Goal: Information Seeking & Learning: Learn about a topic

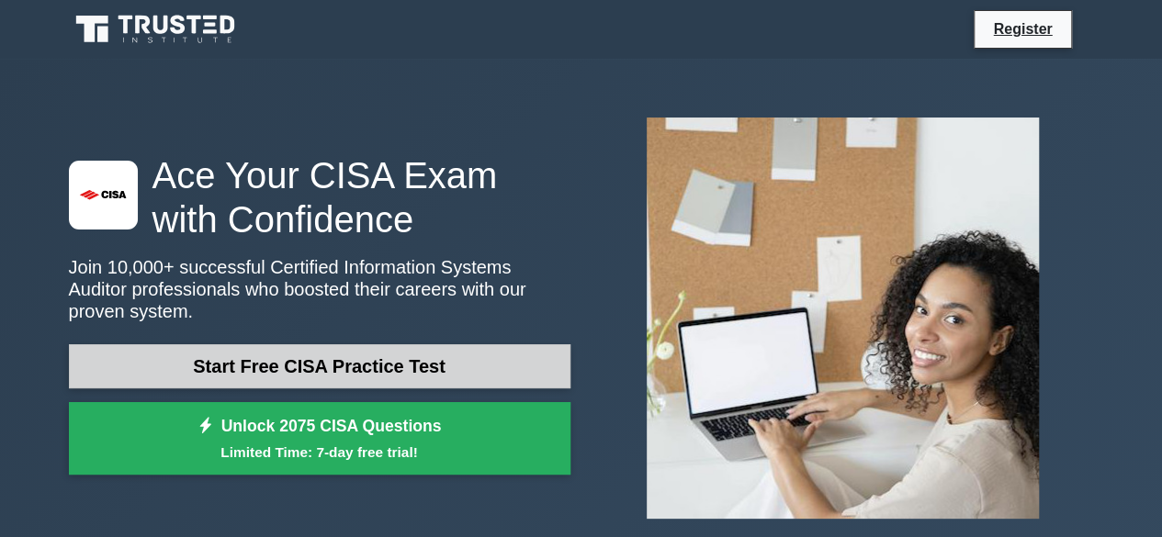
click at [356, 352] on link "Start Free CISA Practice Test" at bounding box center [320, 367] width 502 height 44
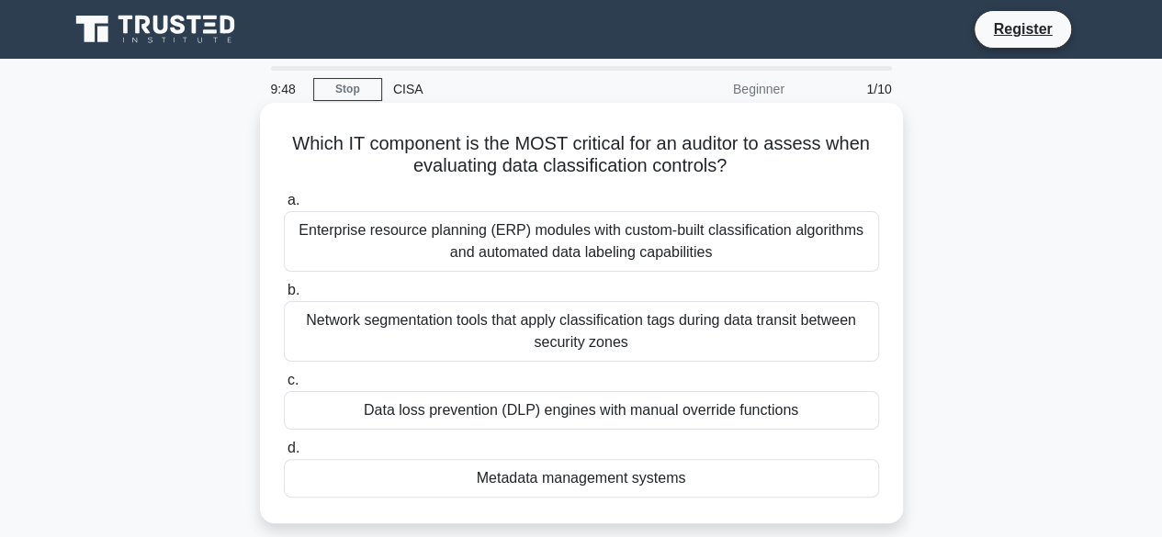
click at [456, 251] on div "Enterprise resource planning (ERP) modules with custom-built classification alg…" at bounding box center [581, 241] width 595 height 61
click at [284, 207] on input "a. Enterprise resource planning (ERP) modules with custom-built classification …" at bounding box center [284, 201] width 0 height 12
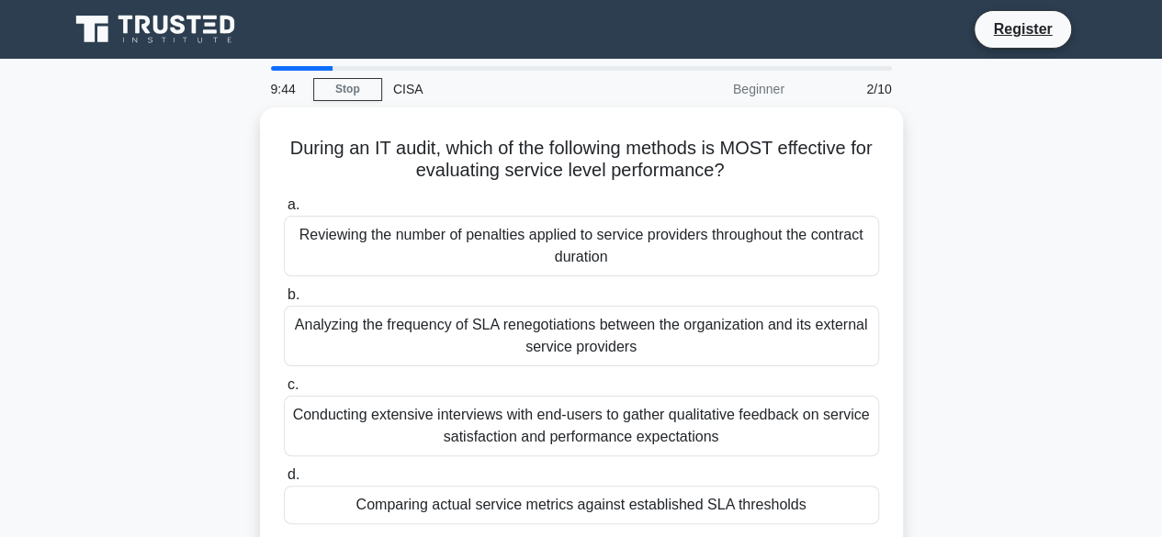
click at [456, 251] on div "Reviewing the number of penalties applied to service providers throughout the c…" at bounding box center [581, 246] width 595 height 61
click at [284, 211] on input "a. Reviewing the number of penalties applied to service providers throughout th…" at bounding box center [284, 205] width 0 height 12
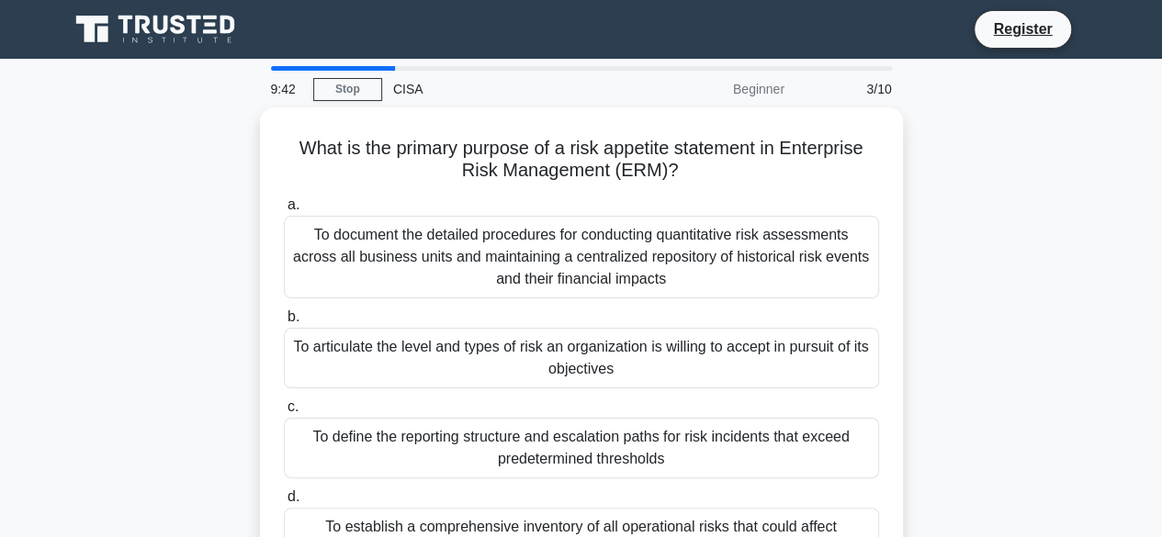
click at [456, 251] on div "To document the detailed procedures for conducting quantitative risk assessment…" at bounding box center [581, 257] width 595 height 83
click at [284, 211] on input "a. To document the detailed procedures for conducting quantitative risk assessm…" at bounding box center [284, 205] width 0 height 12
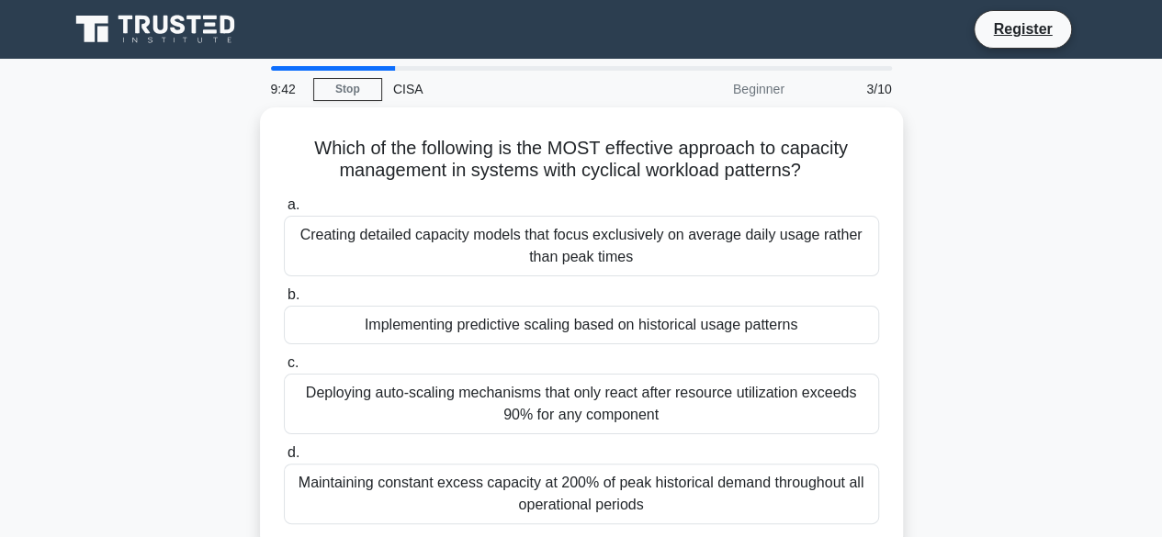
click at [456, 251] on div "Creating detailed capacity models that focus exclusively on average daily usage…" at bounding box center [581, 246] width 595 height 61
click at [284, 211] on input "a. Creating detailed capacity models that focus exclusively on average daily us…" at bounding box center [284, 205] width 0 height 12
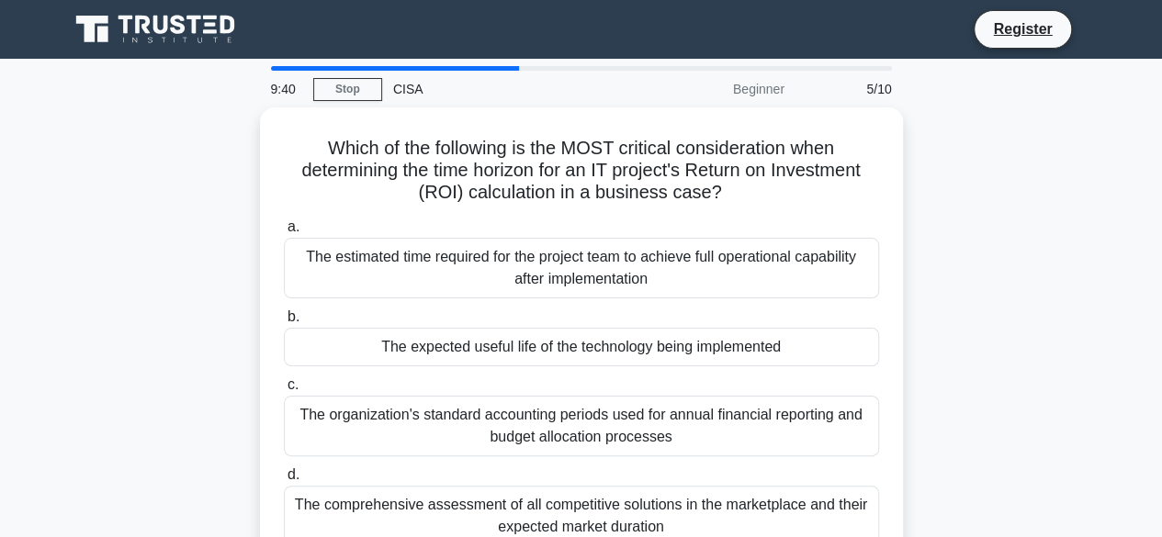
click at [456, 251] on div "The estimated time required for the project team to achieve full operational ca…" at bounding box center [581, 268] width 595 height 61
click at [284, 233] on input "a. The estimated time required for the project team to achieve full operational…" at bounding box center [284, 227] width 0 height 12
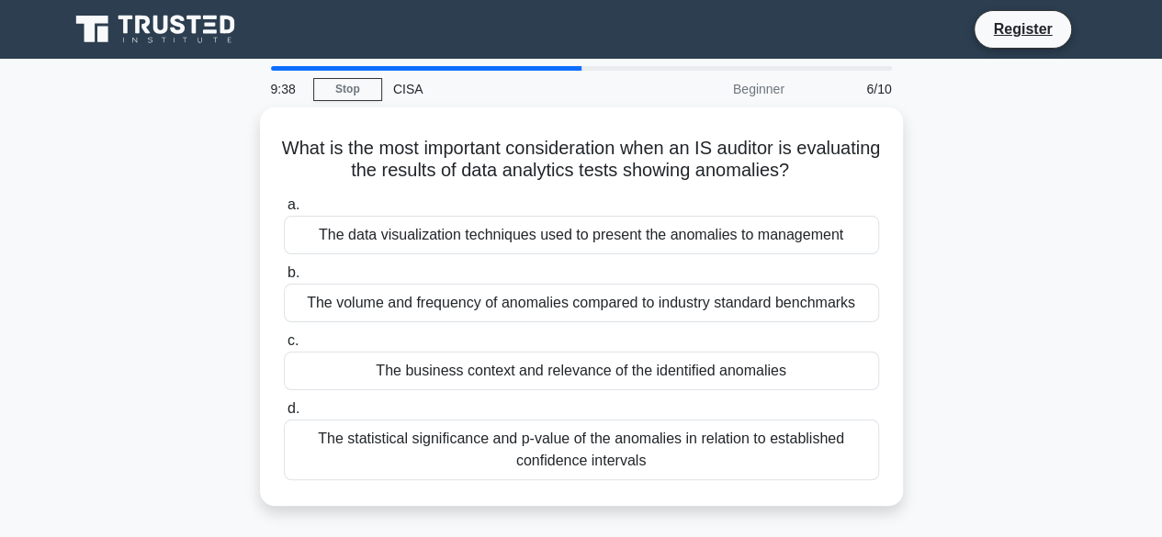
click at [456, 251] on div "a. The data visualization techniques used to present the anomalies to managemen…" at bounding box center [581, 337] width 617 height 294
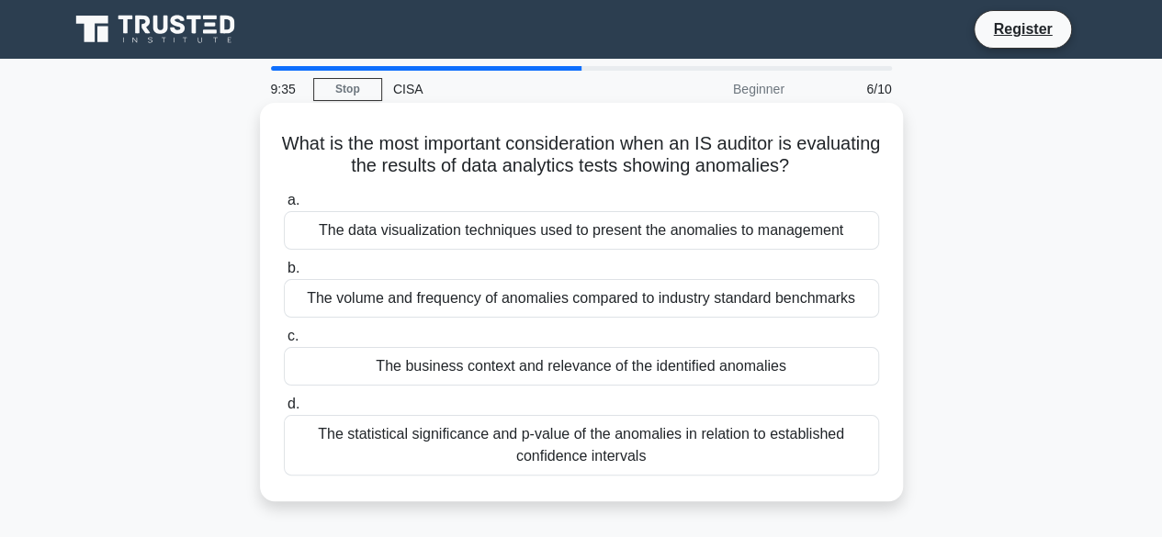
click at [446, 292] on div "The volume and frequency of anomalies compared to industry standard benchmarks" at bounding box center [581, 298] width 595 height 39
click at [284, 275] on input "b. The volume and frequency of anomalies compared to industry standard benchmar…" at bounding box center [284, 269] width 0 height 12
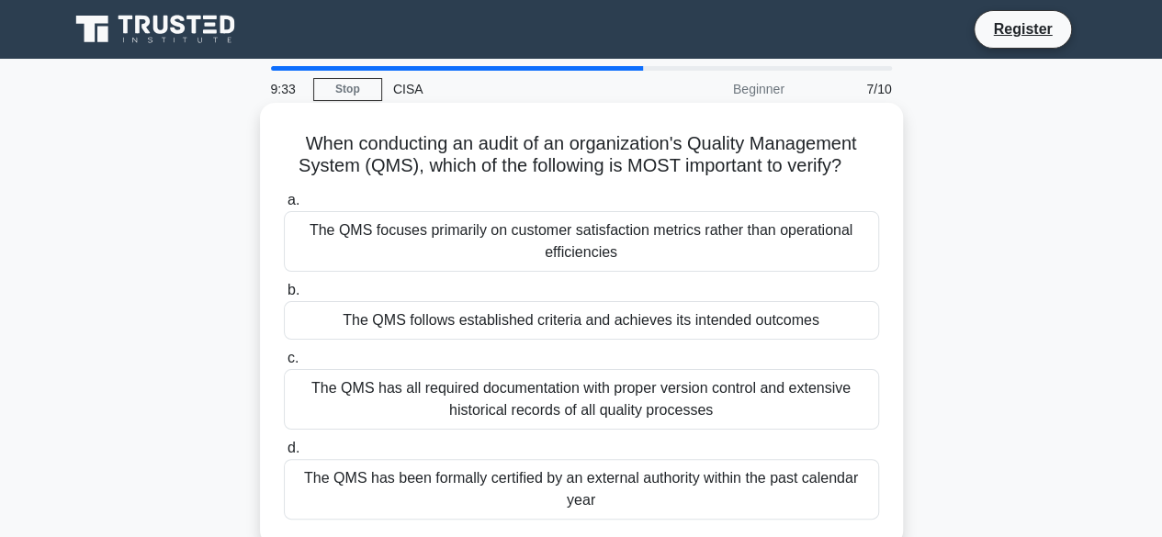
click at [424, 322] on div "The QMS follows established criteria and achieves its intended outcomes" at bounding box center [581, 320] width 595 height 39
click at [284, 297] on input "b. The QMS follows established criteria and achieves its intended outcomes" at bounding box center [284, 291] width 0 height 12
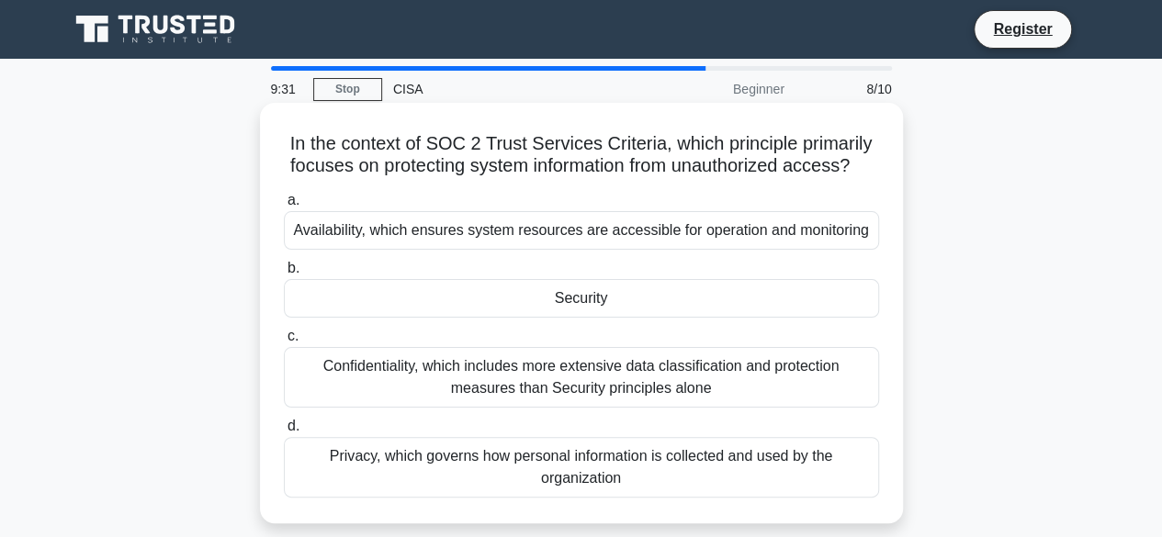
click at [441, 385] on div "Confidentiality, which includes more extensive data classification and protecti…" at bounding box center [581, 377] width 595 height 61
click at [284, 343] on input "c. Confidentiality, which includes more extensive data classification and prote…" at bounding box center [284, 337] width 0 height 12
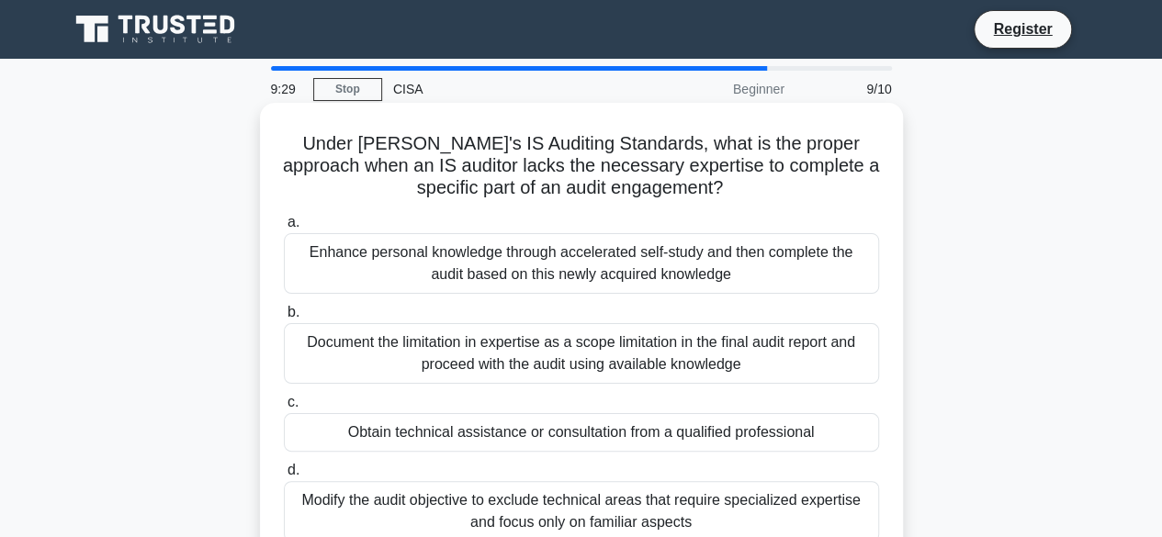
click at [432, 422] on div "Obtain technical assistance or consultation from a qualified professional" at bounding box center [581, 432] width 595 height 39
click at [284, 409] on input "c. Obtain technical assistance or consultation from a qualified professional" at bounding box center [284, 403] width 0 height 12
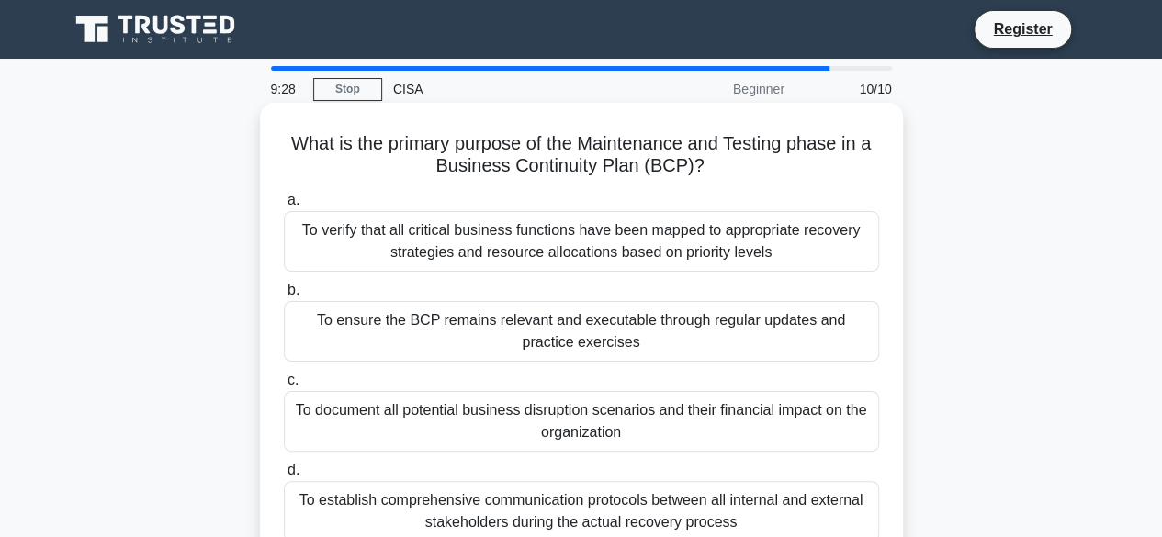
click at [435, 411] on div "To document all potential business disruption scenarios and their financial imp…" at bounding box center [581, 421] width 595 height 61
click at [284, 387] on input "c. To document all potential business disruption scenarios and their financial …" at bounding box center [284, 381] width 0 height 12
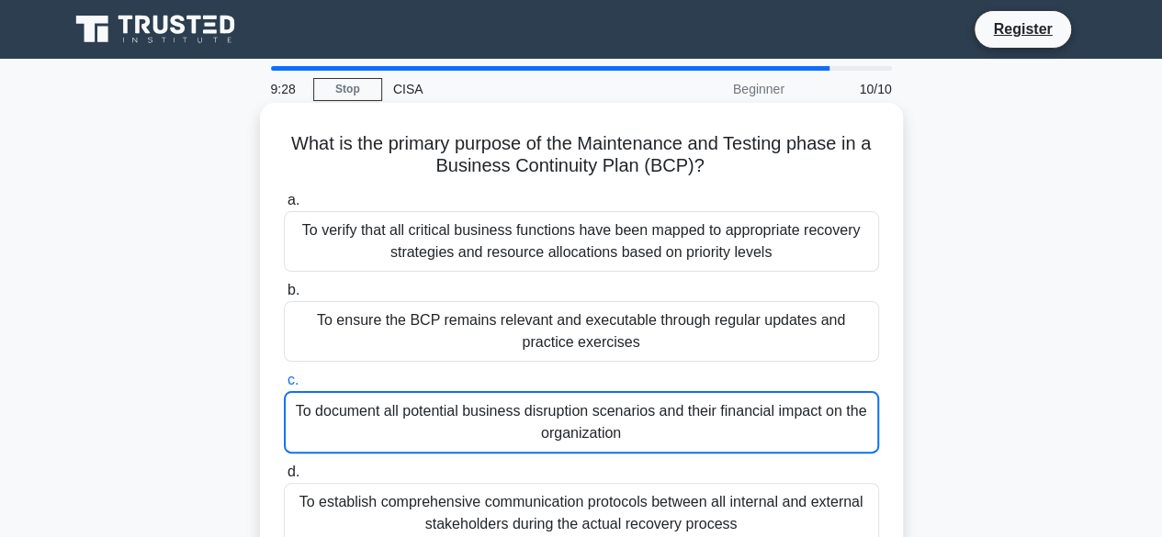
click at [435, 411] on div "To document all potential business disruption scenarios and their financial imp…" at bounding box center [581, 422] width 595 height 62
click at [284, 387] on input "c. To document all potential business disruption scenarios and their financial …" at bounding box center [284, 381] width 0 height 12
click at [445, 238] on div "To verify that all critical business functions have been mapped to appropriate …" at bounding box center [581, 241] width 595 height 61
click at [284, 207] on input "a. To verify that all critical business functions have been mapped to appropria…" at bounding box center [284, 201] width 0 height 12
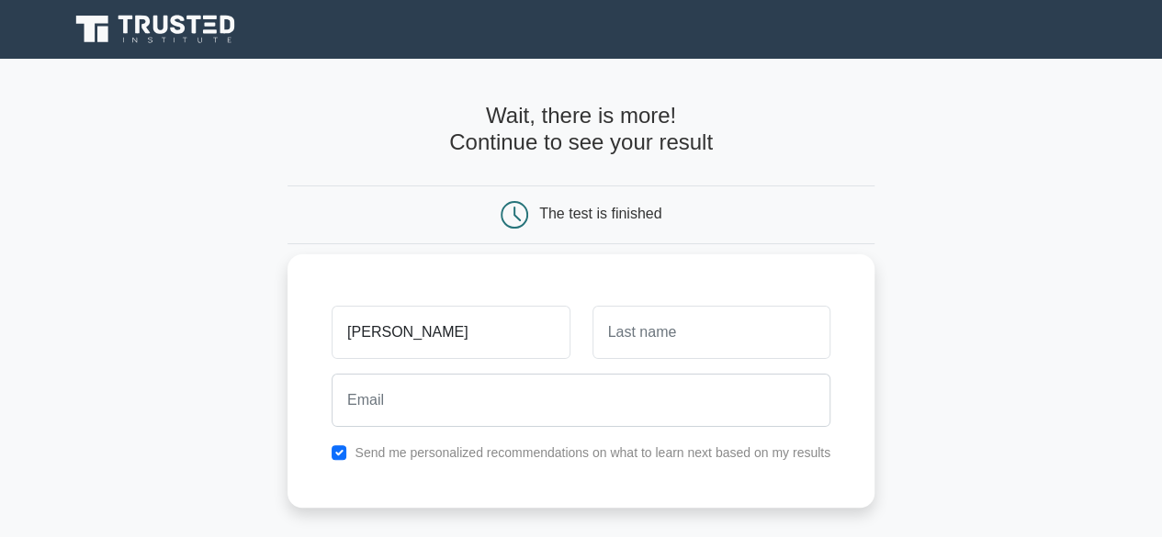
type input "nitu"
click at [635, 335] on input "text" at bounding box center [712, 332] width 238 height 53
type input "yadav"
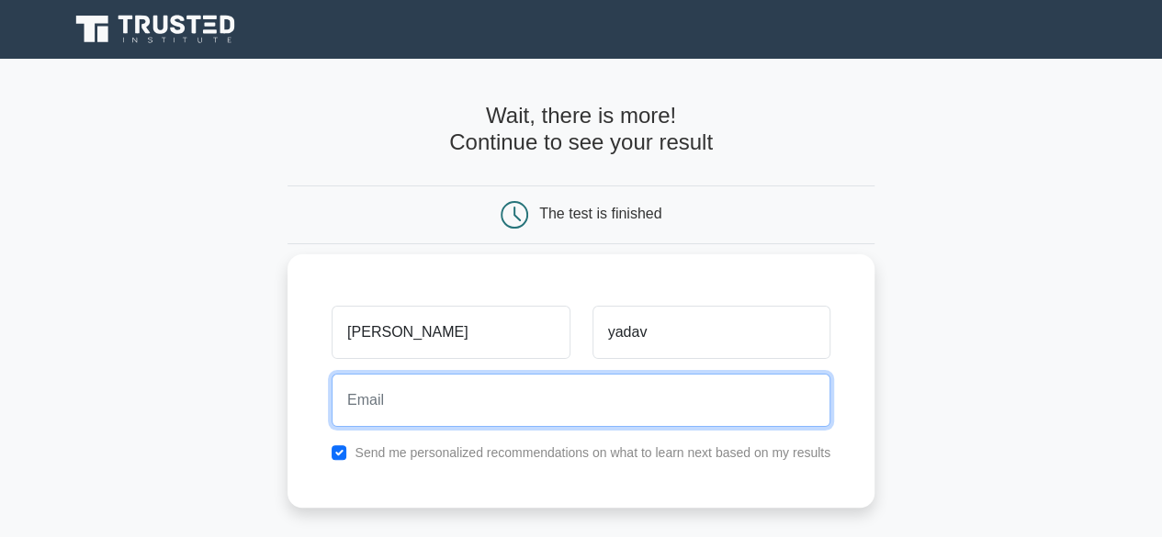
click at [359, 391] on input "email" at bounding box center [581, 400] width 499 height 53
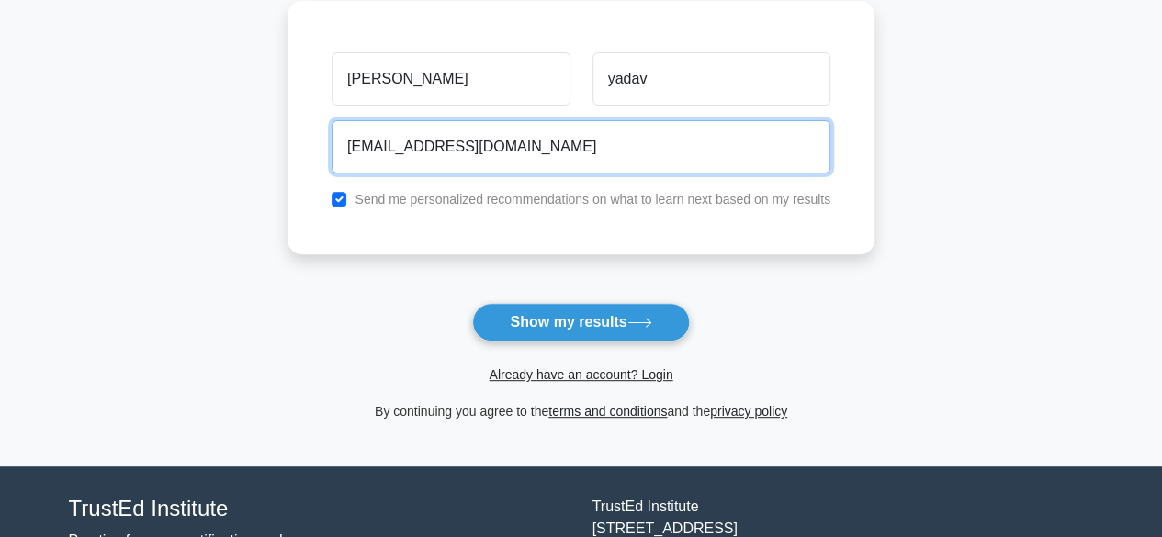
scroll to position [276, 0]
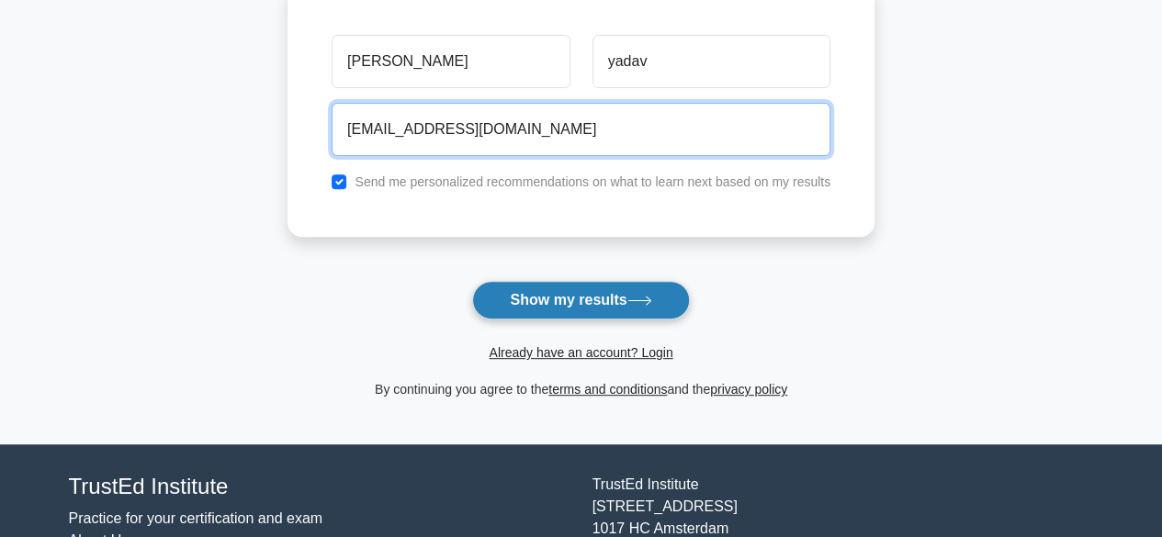
type input "nituyadav1114@gmail.com"
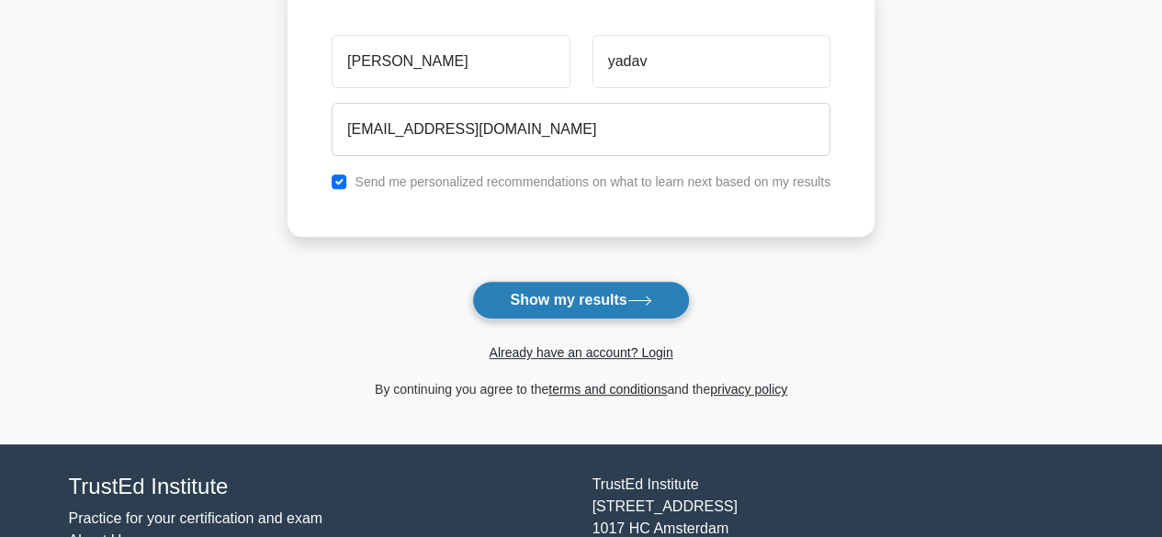
click at [582, 289] on button "Show my results" at bounding box center [580, 300] width 217 height 39
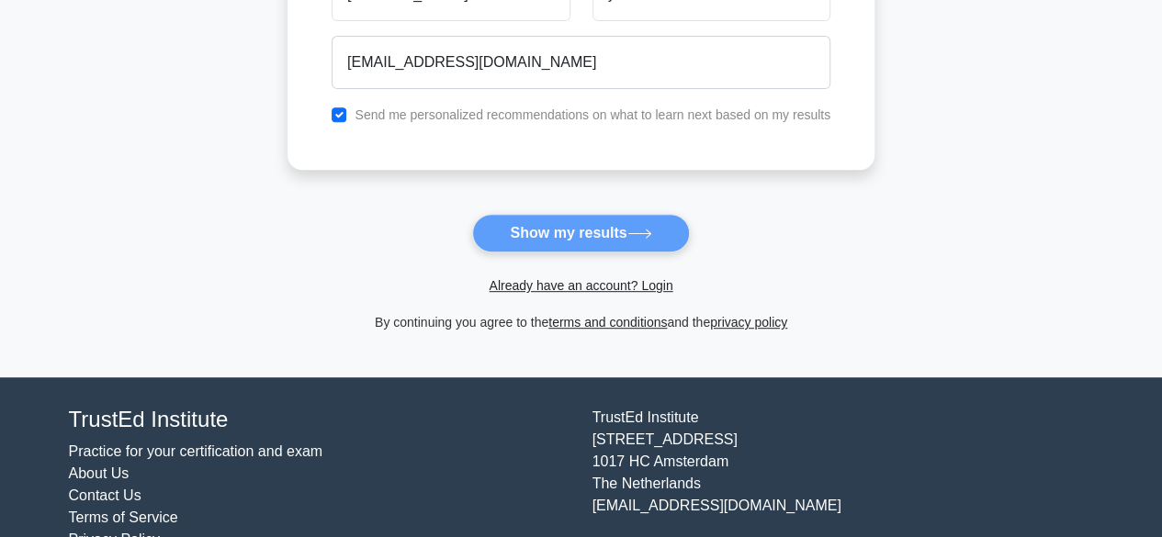
scroll to position [367, 0]
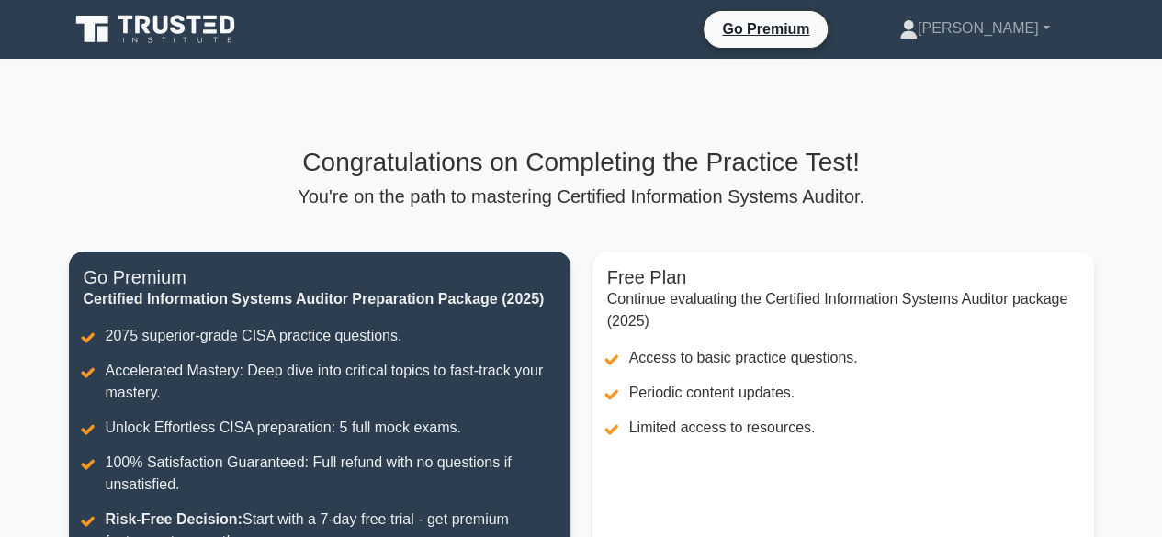
click at [198, 124] on div "Congratulations on Completing the Practice Test! You're on the path to masterin…" at bounding box center [581, 409] width 1047 height 700
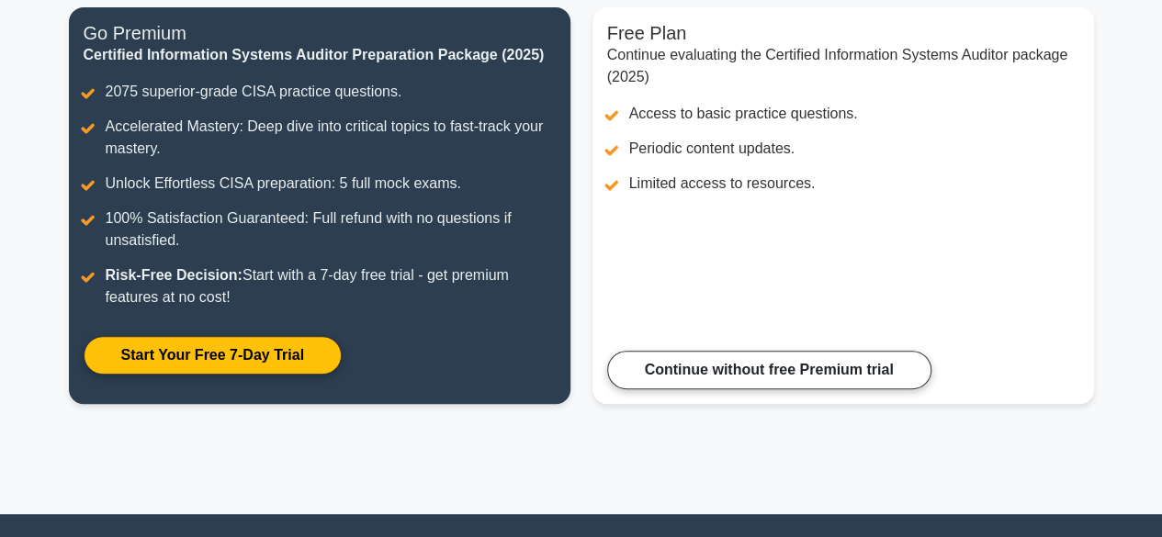
scroll to position [276, 0]
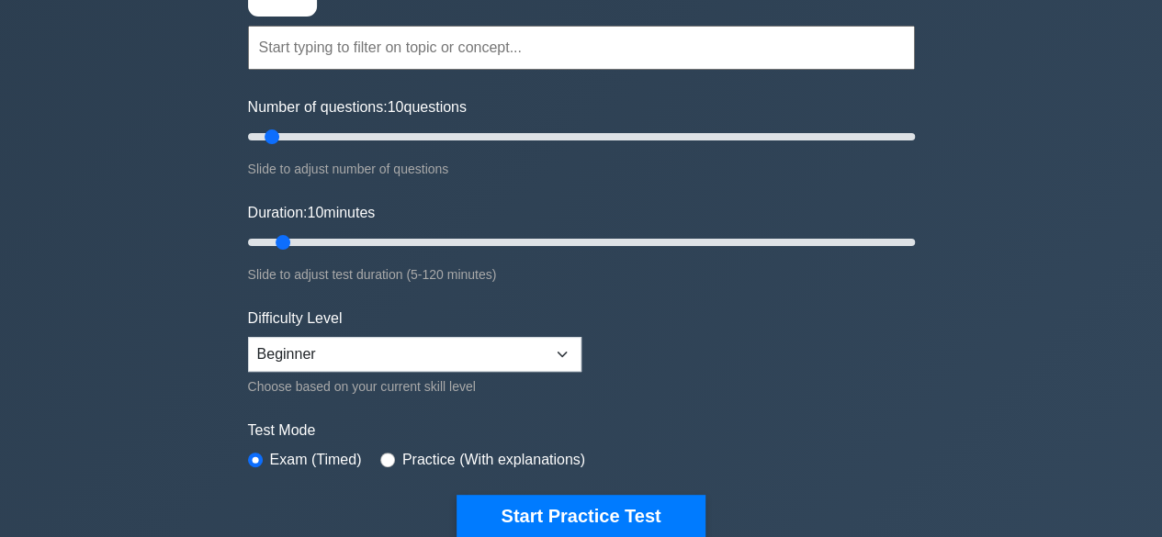
scroll to position [184, 0]
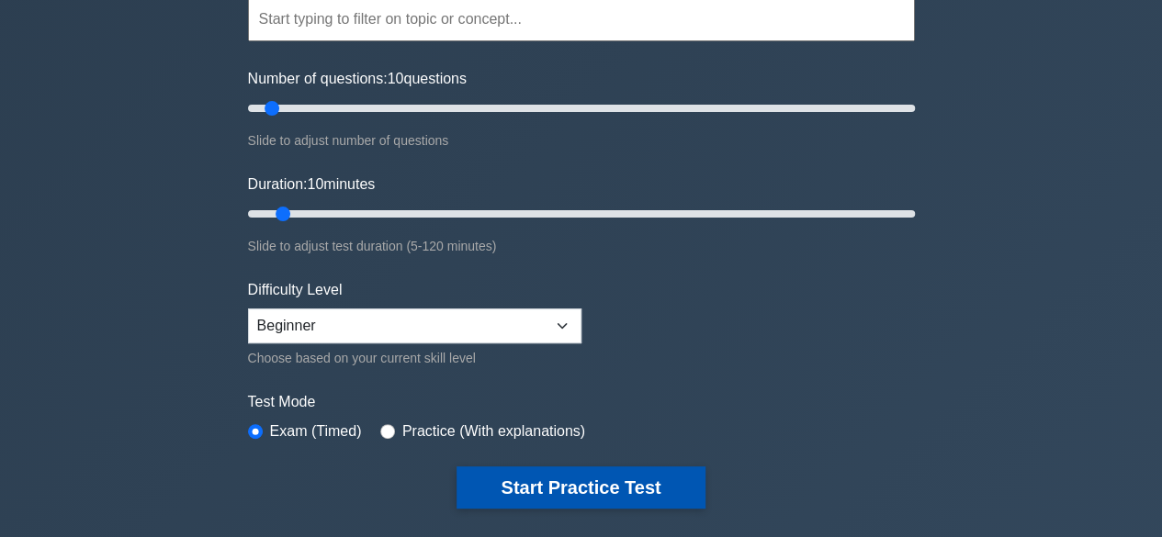
click at [506, 479] on button "Start Practice Test" at bounding box center [581, 488] width 248 height 42
click at [509, 477] on button "Start Practice Test" at bounding box center [581, 488] width 248 height 42
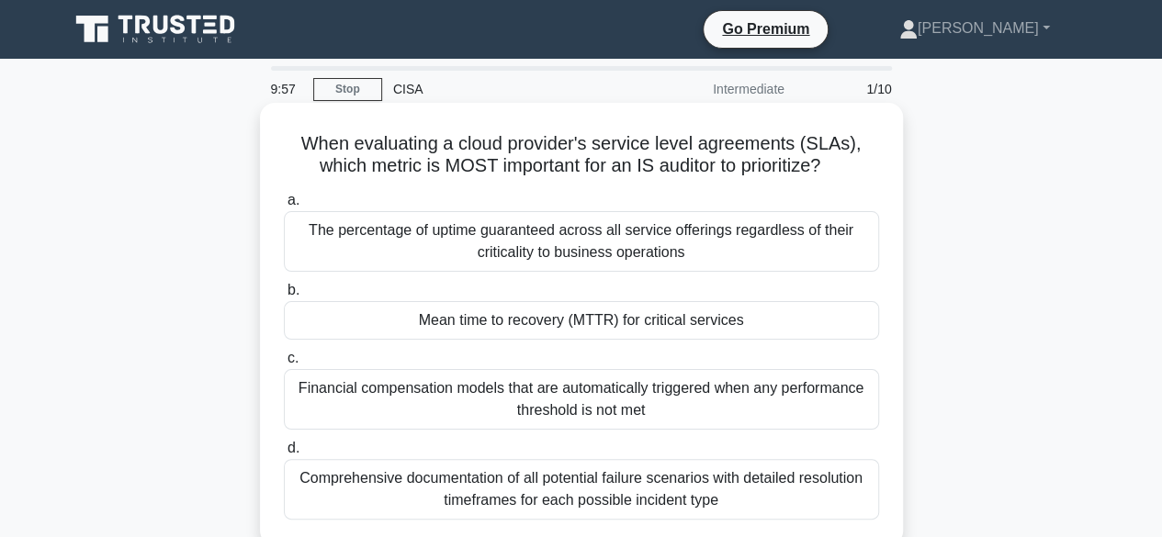
click at [452, 389] on div "Financial compensation models that are automatically triggered when any perform…" at bounding box center [581, 399] width 595 height 61
click at [284, 365] on input "c. Financial compensation models that are automatically triggered when any perf…" at bounding box center [284, 359] width 0 height 12
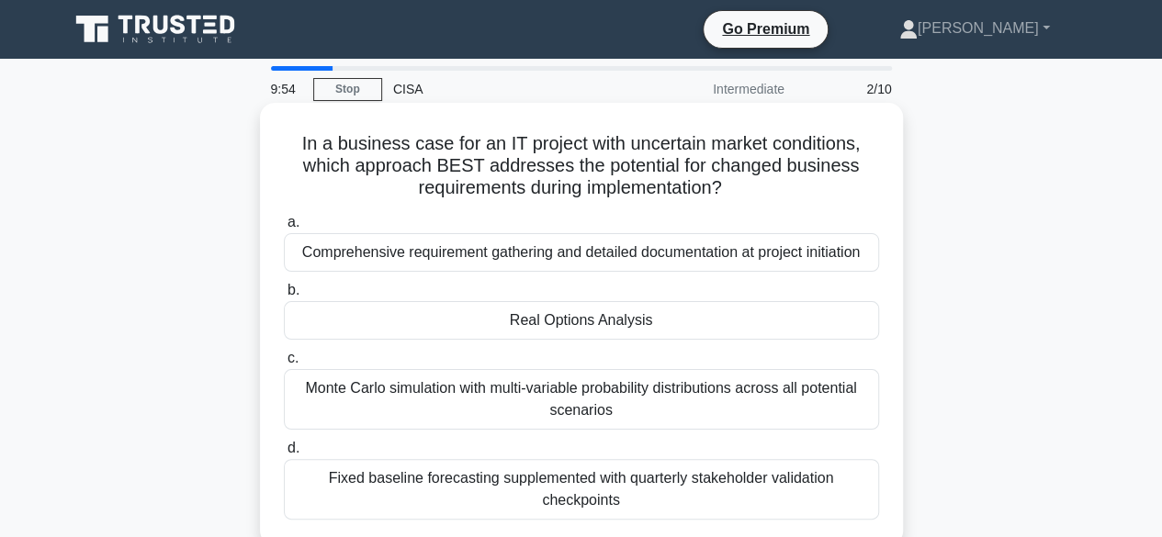
click at [416, 321] on div "Real Options Analysis" at bounding box center [581, 320] width 595 height 39
click at [284, 297] on input "b. Real Options Analysis" at bounding box center [284, 291] width 0 height 12
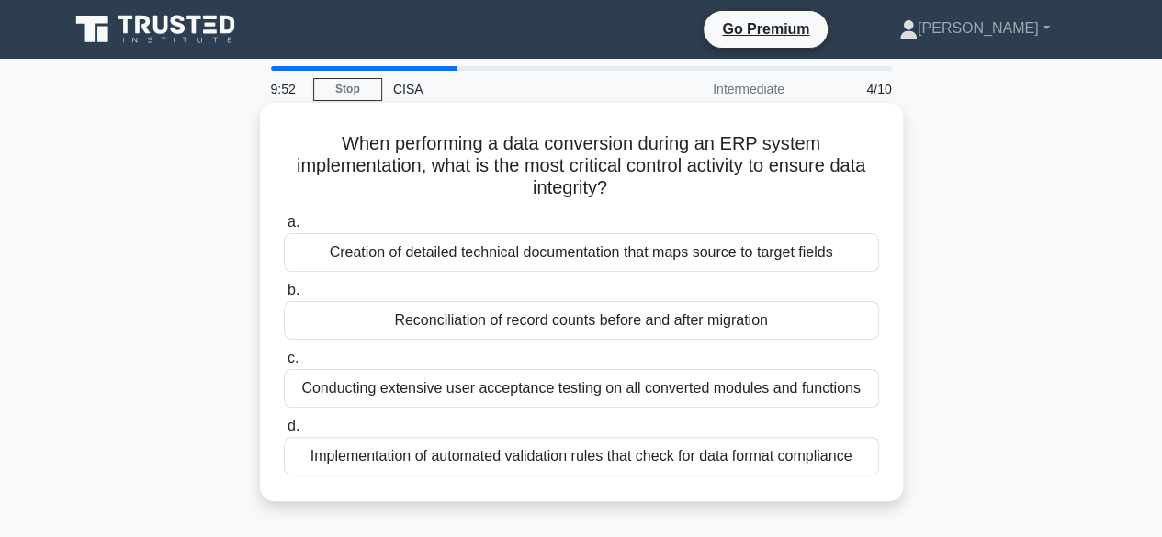
click at [423, 243] on div "Creation of detailed technical documentation that maps source to target fields" at bounding box center [581, 252] width 595 height 39
click at [284, 229] on input "a. Creation of detailed technical documentation that maps source to target fiel…" at bounding box center [284, 223] width 0 height 12
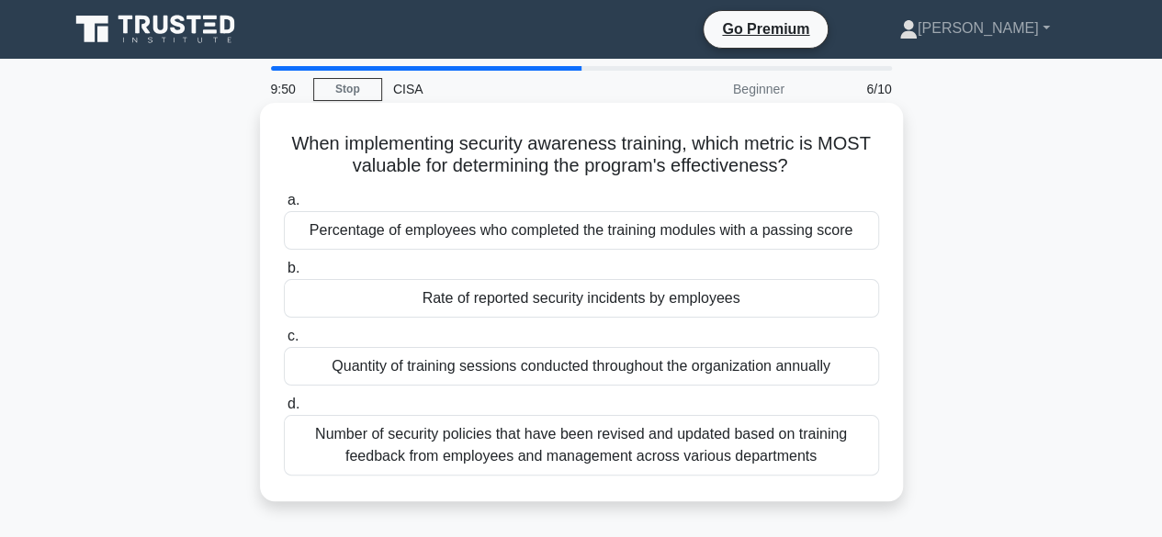
click at [412, 369] on div "Quantity of training sessions conducted throughout the organization annually" at bounding box center [581, 366] width 595 height 39
click at [284, 343] on input "c. Quantity of training sessions conducted throughout the organization annually" at bounding box center [284, 337] width 0 height 12
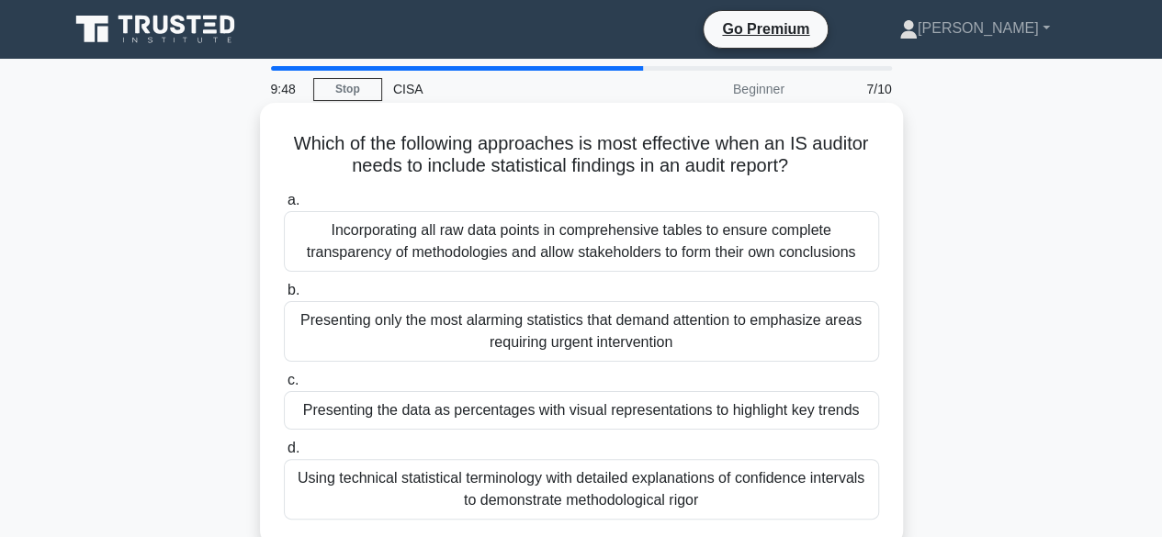
click at [364, 332] on div "Presenting only the most alarming statistics that demand attention to emphasize…" at bounding box center [581, 331] width 595 height 61
click at [284, 297] on input "b. Presenting only the most alarming statistics that demand attention to emphas…" at bounding box center [284, 291] width 0 height 12
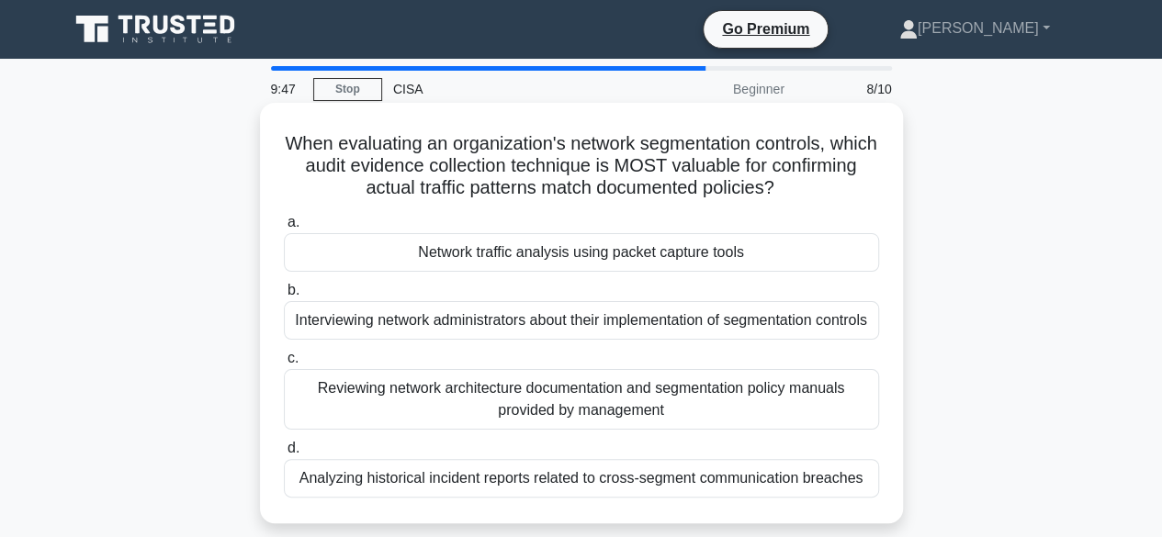
click at [393, 401] on div "Reviewing network architecture documentation and segmentation policy manuals pr…" at bounding box center [581, 399] width 595 height 61
click at [284, 365] on input "c. Reviewing network architecture documentation and segmentation policy manuals…" at bounding box center [284, 359] width 0 height 12
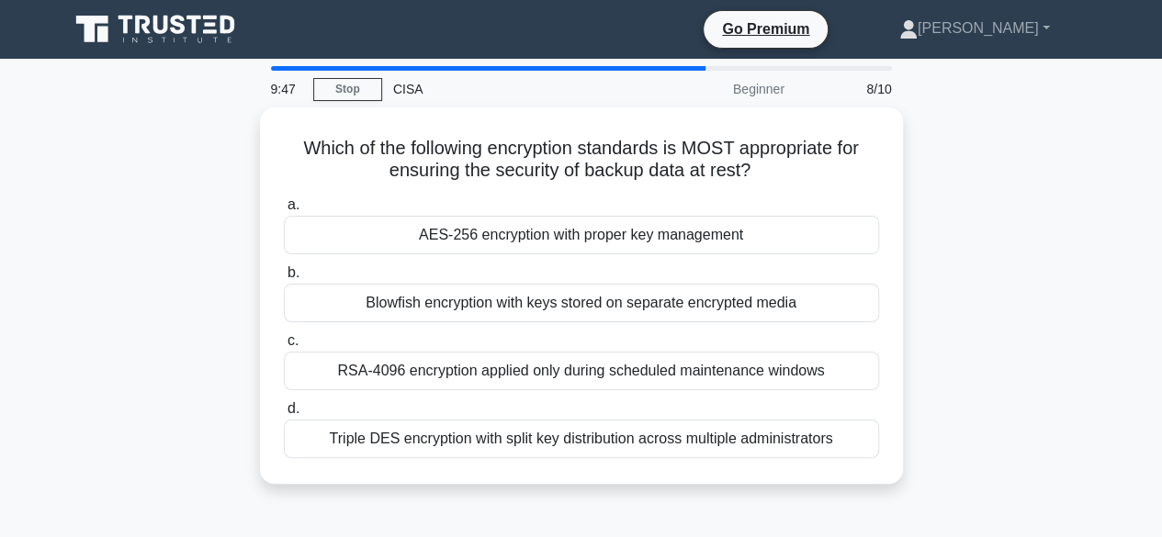
click at [393, 401] on label "d. Triple DES encryption with split key distribution across multiple administra…" at bounding box center [581, 428] width 595 height 61
click at [284, 403] on input "d. Triple DES encryption with split key distribution across multiple administra…" at bounding box center [284, 409] width 0 height 12
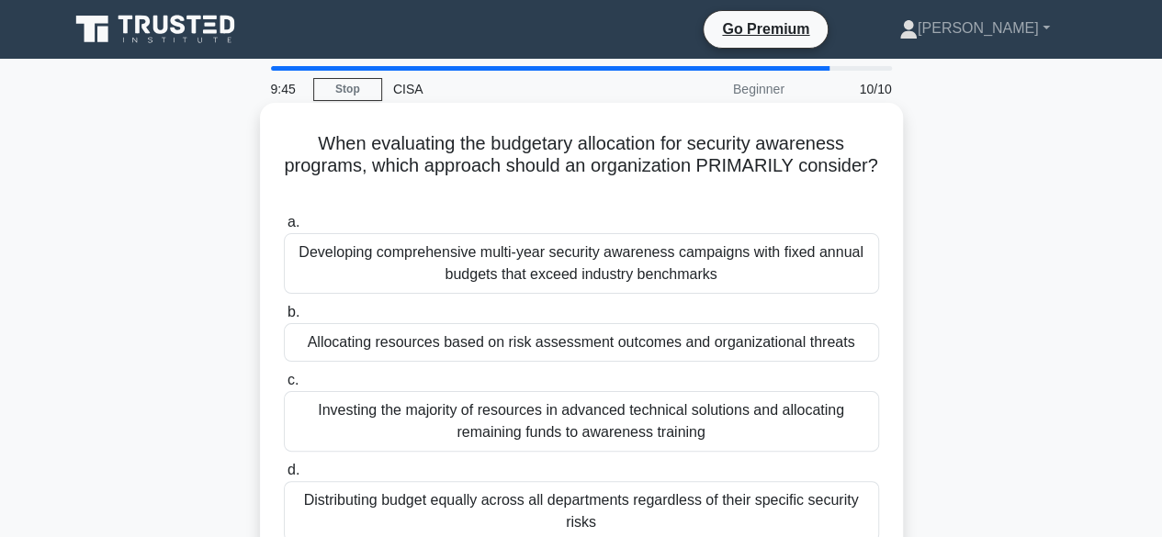
click at [382, 260] on div "Developing comprehensive multi-year security awareness campaigns with fixed ann…" at bounding box center [581, 263] width 595 height 61
click at [284, 229] on input "a. Developing comprehensive multi-year security awareness campaigns with fixed …" at bounding box center [284, 223] width 0 height 12
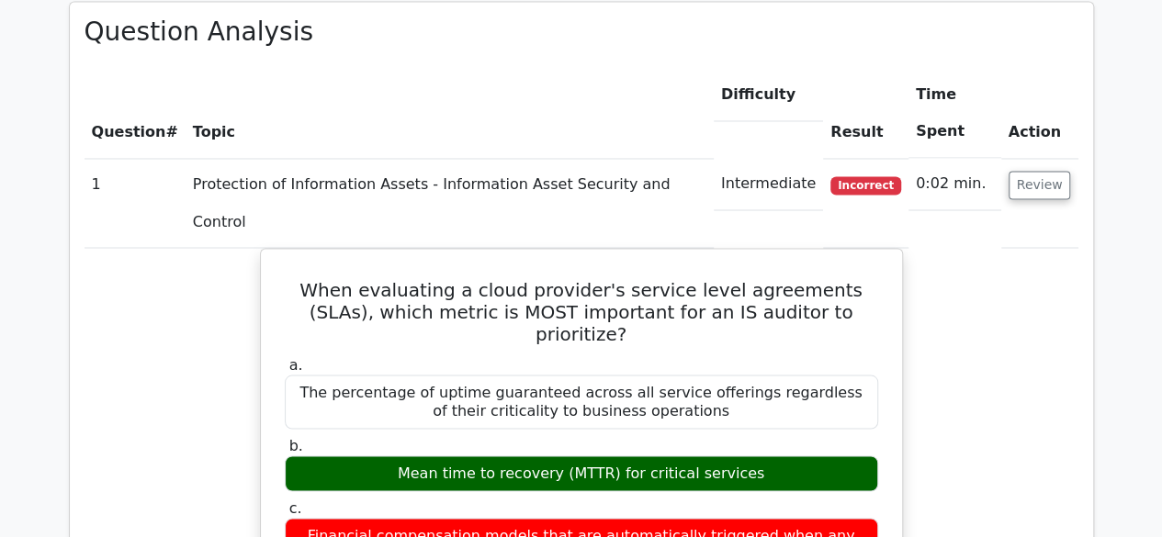
scroll to position [1562, 0]
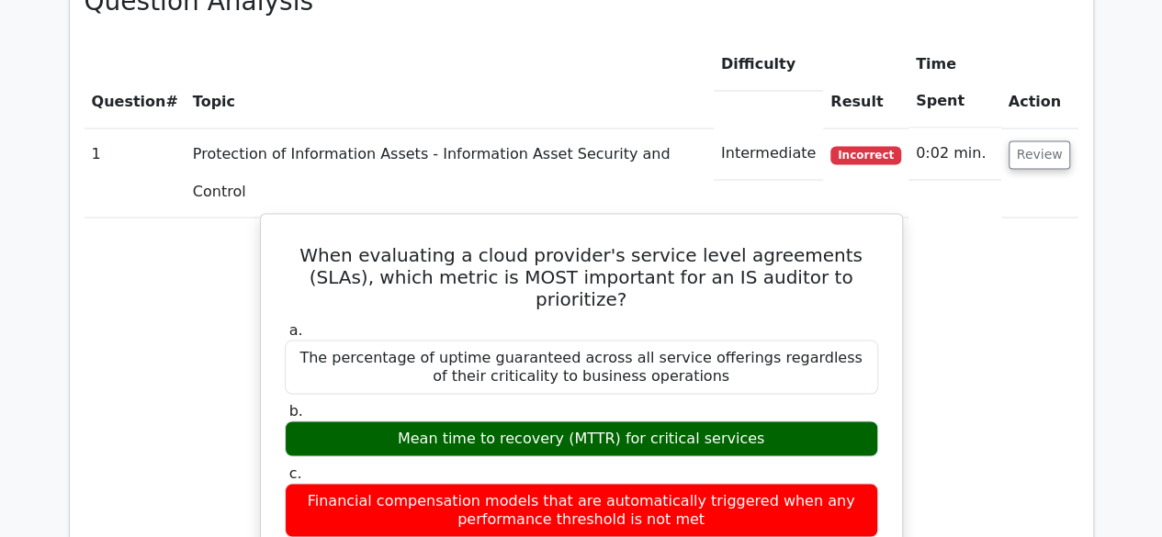
click at [570, 421] on div "Mean time to recovery (MTTR) for critical services" at bounding box center [581, 439] width 593 height 36
click at [462, 421] on div "Mean time to recovery (MTTR) for critical services" at bounding box center [581, 439] width 593 height 36
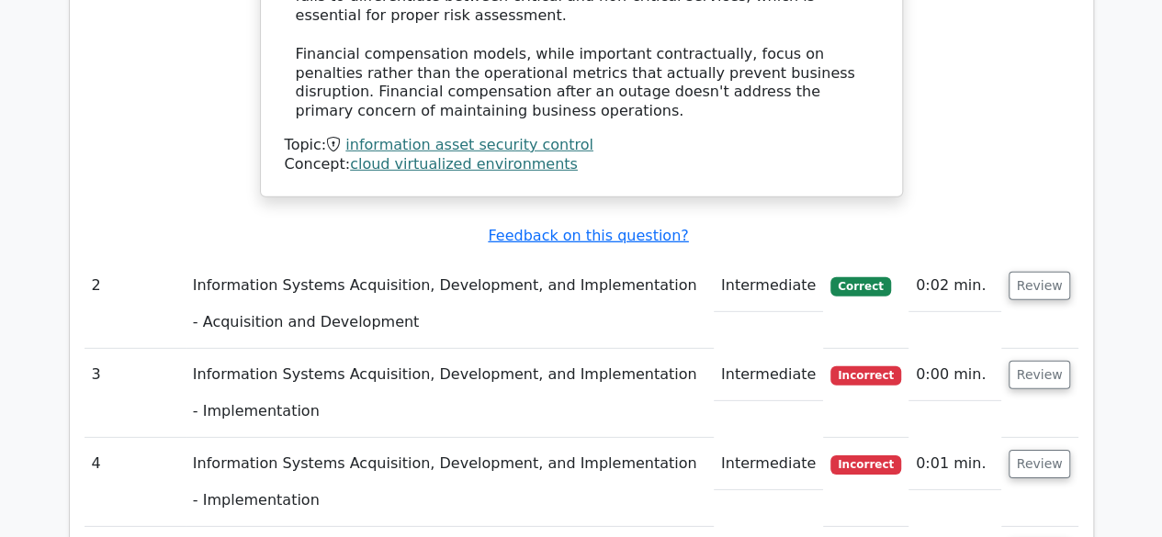
scroll to position [2572, 0]
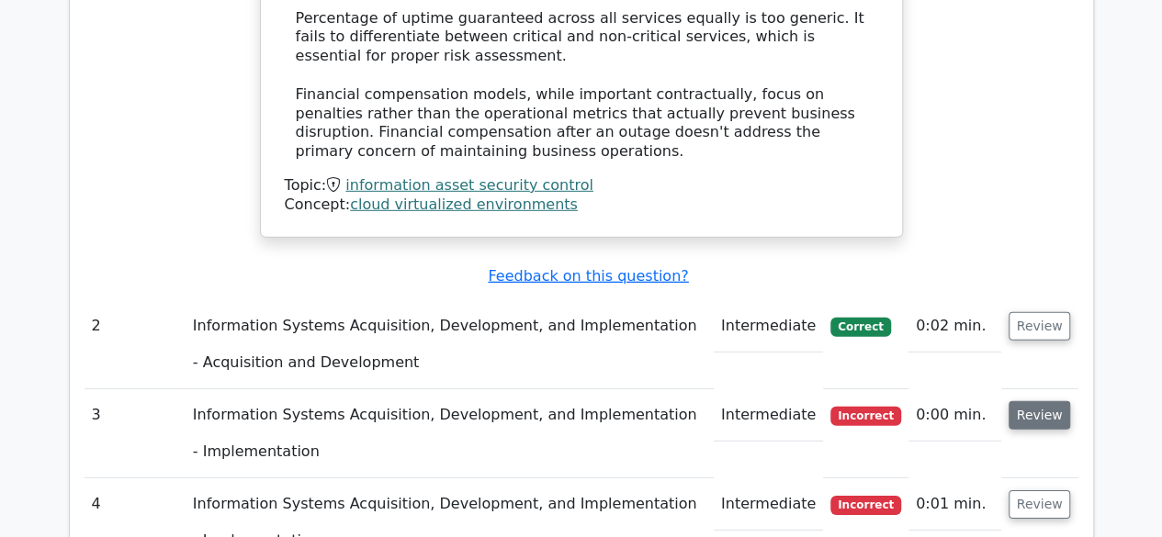
click at [1036, 401] on button "Review" at bounding box center [1040, 415] width 62 height 28
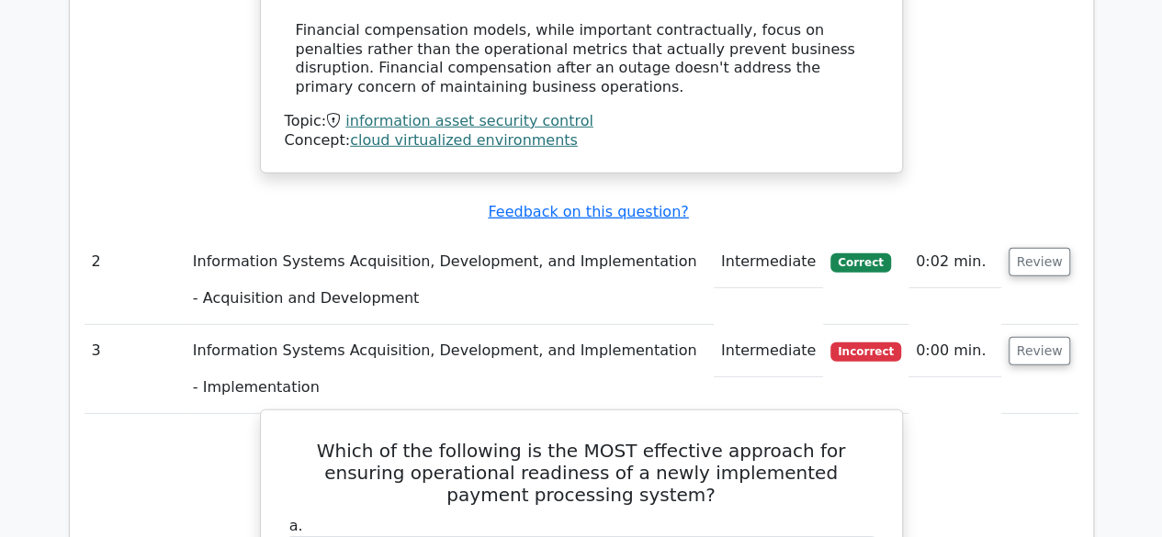
scroll to position [2664, 0]
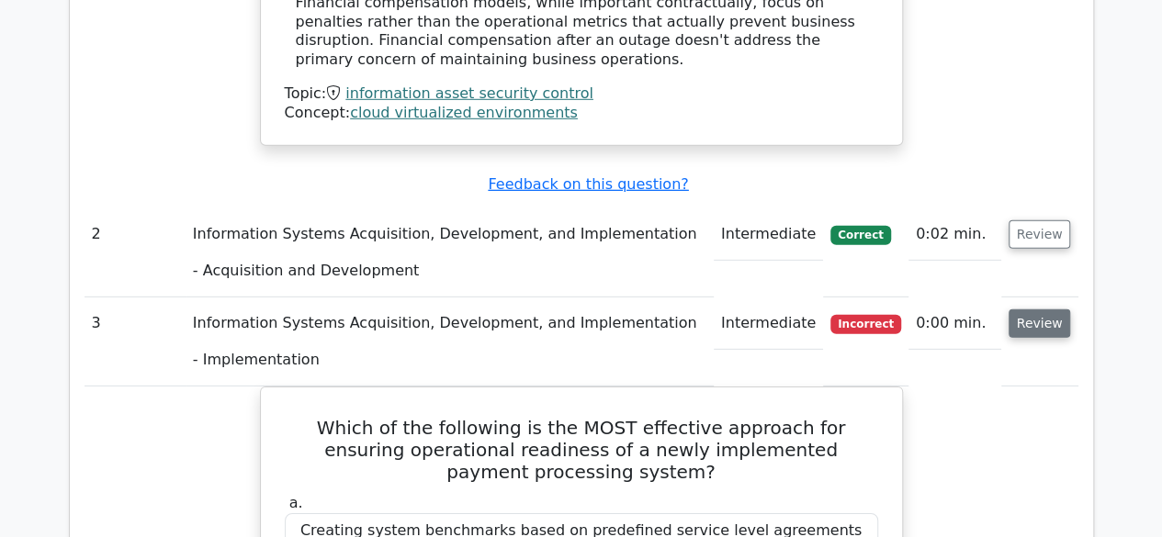
click at [1056, 310] on button "Review" at bounding box center [1040, 324] width 62 height 28
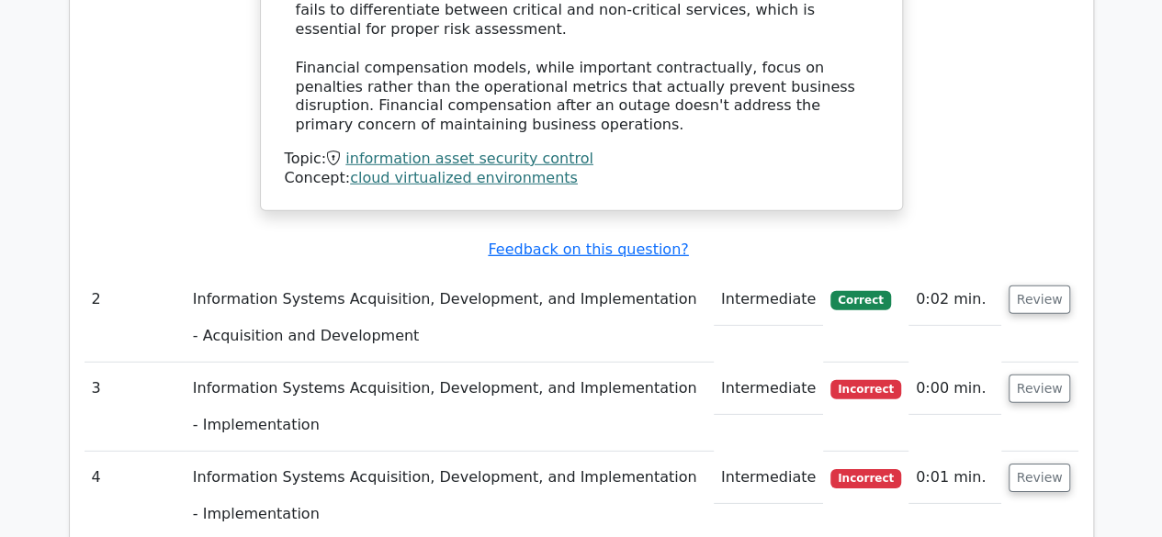
scroll to position [2572, 0]
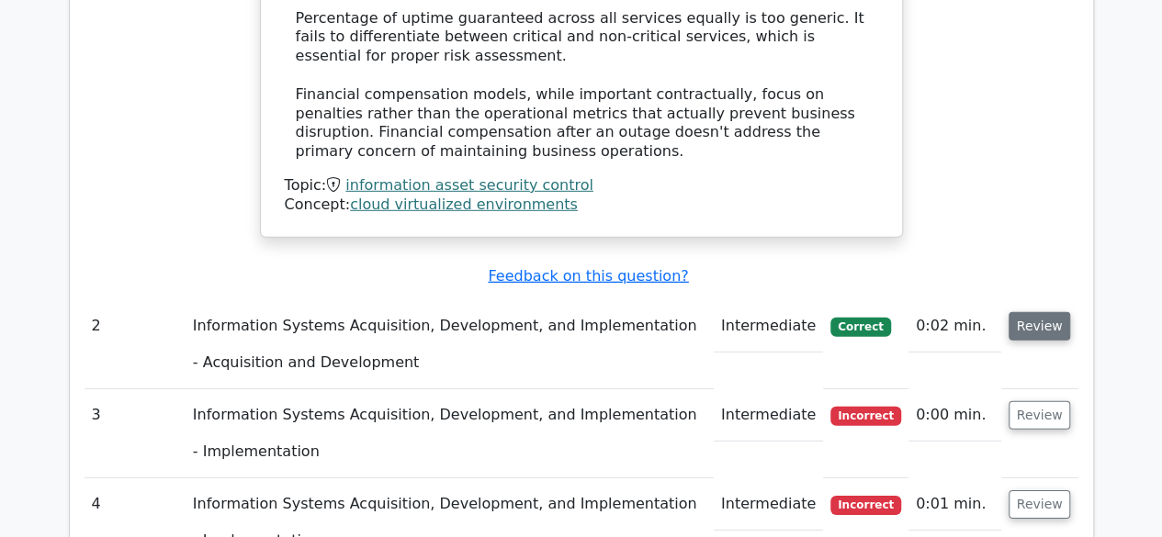
click at [1039, 312] on button "Review" at bounding box center [1040, 326] width 62 height 28
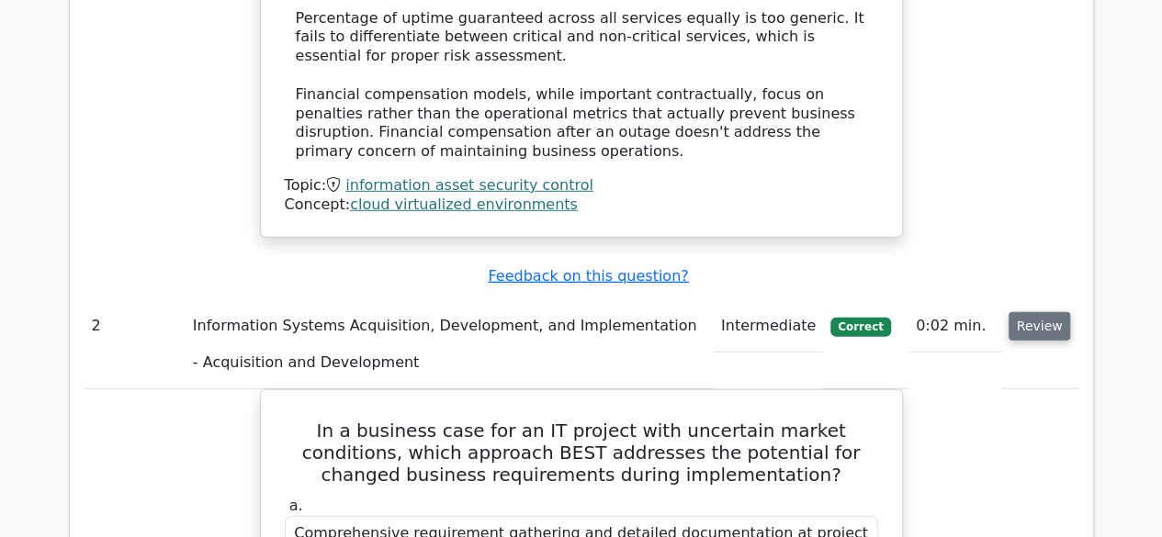
click at [1040, 312] on button "Review" at bounding box center [1040, 326] width 62 height 28
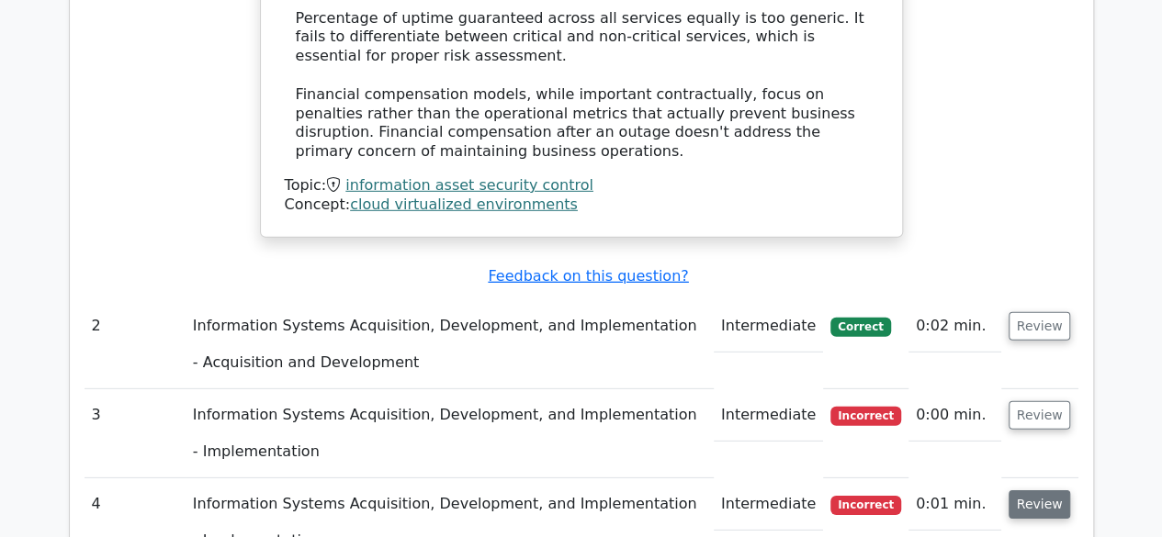
click at [1023, 491] on button "Review" at bounding box center [1040, 505] width 62 height 28
click at [1034, 491] on button "Review" at bounding box center [1040, 505] width 62 height 28
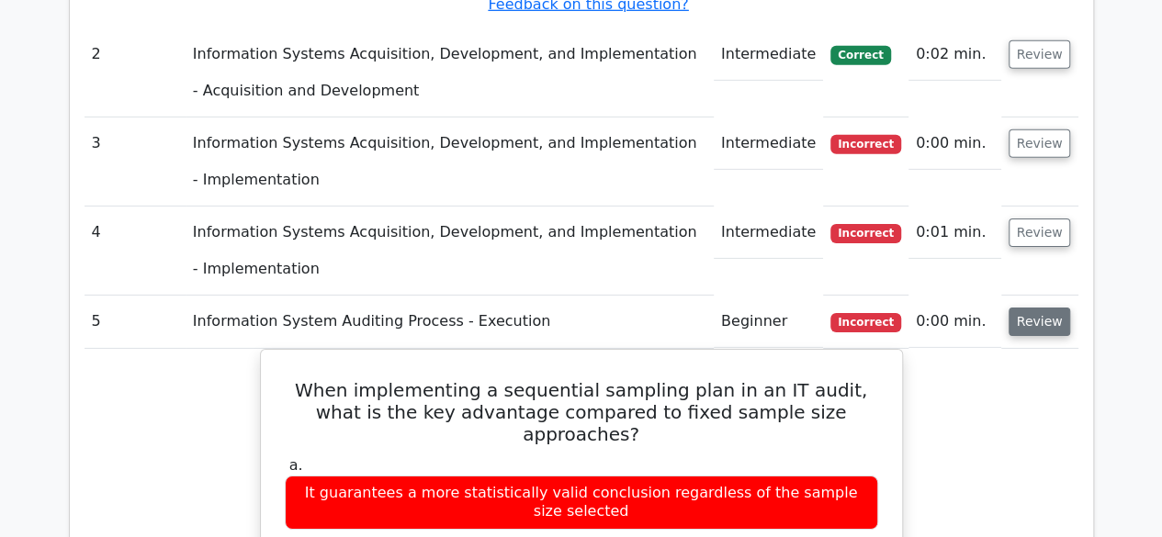
scroll to position [2848, 0]
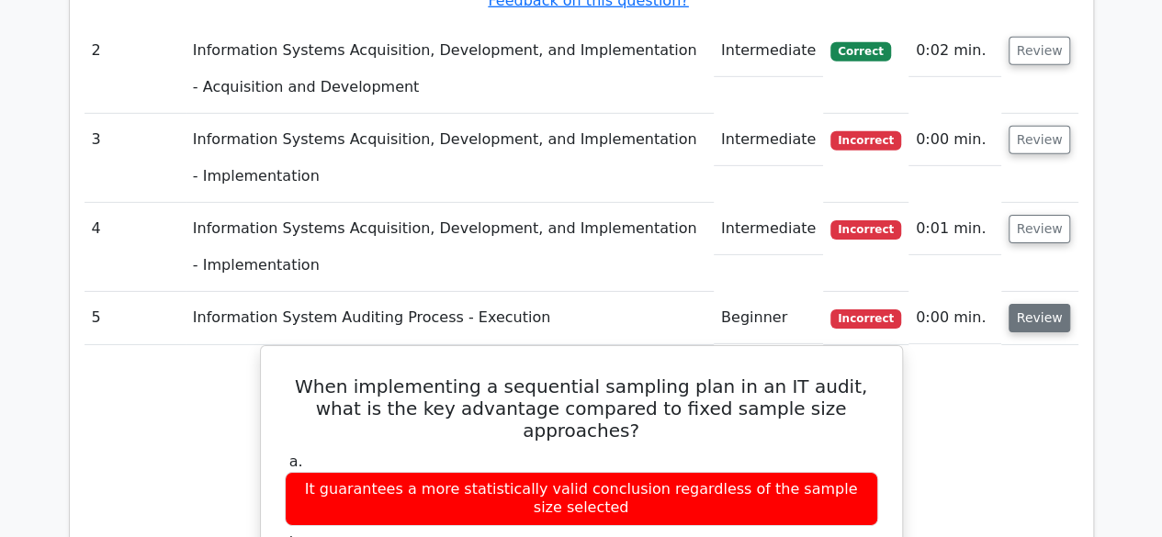
click at [1025, 304] on button "Review" at bounding box center [1040, 318] width 62 height 28
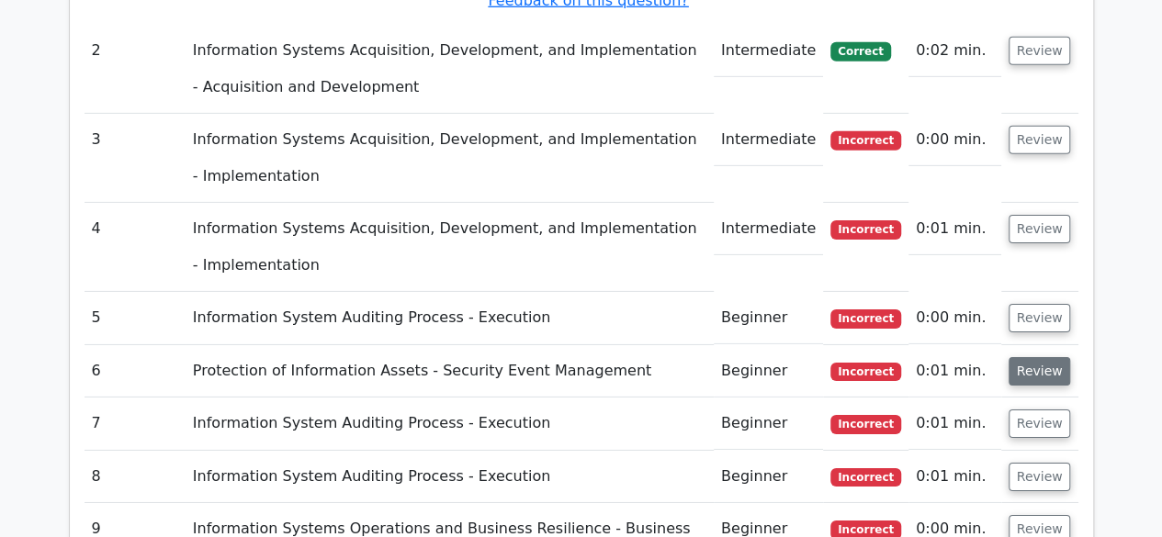
click at [1039, 357] on button "Review" at bounding box center [1040, 371] width 62 height 28
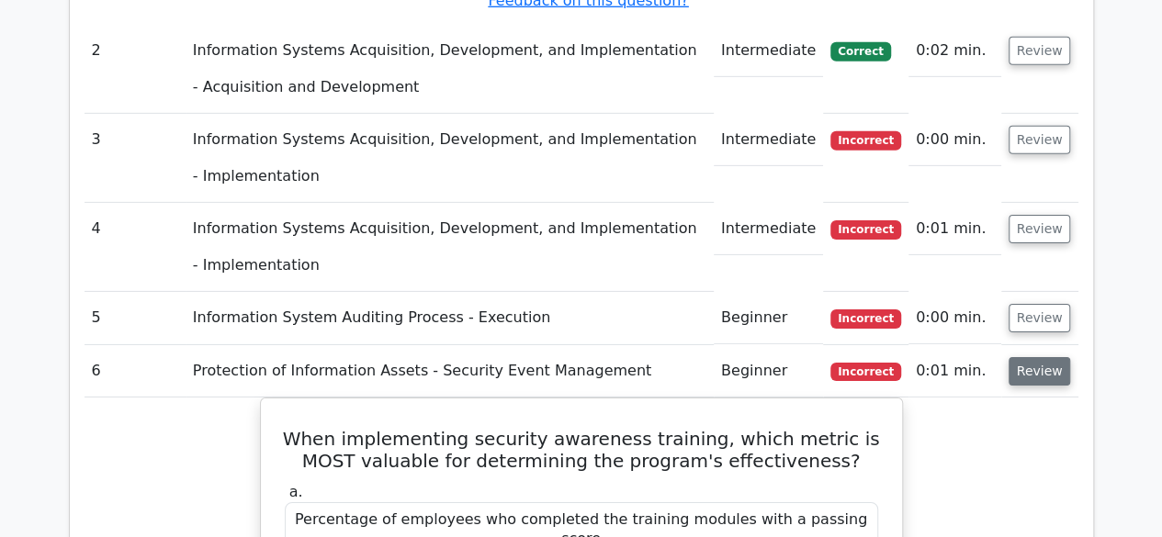
click at [1041, 357] on button "Review" at bounding box center [1040, 371] width 62 height 28
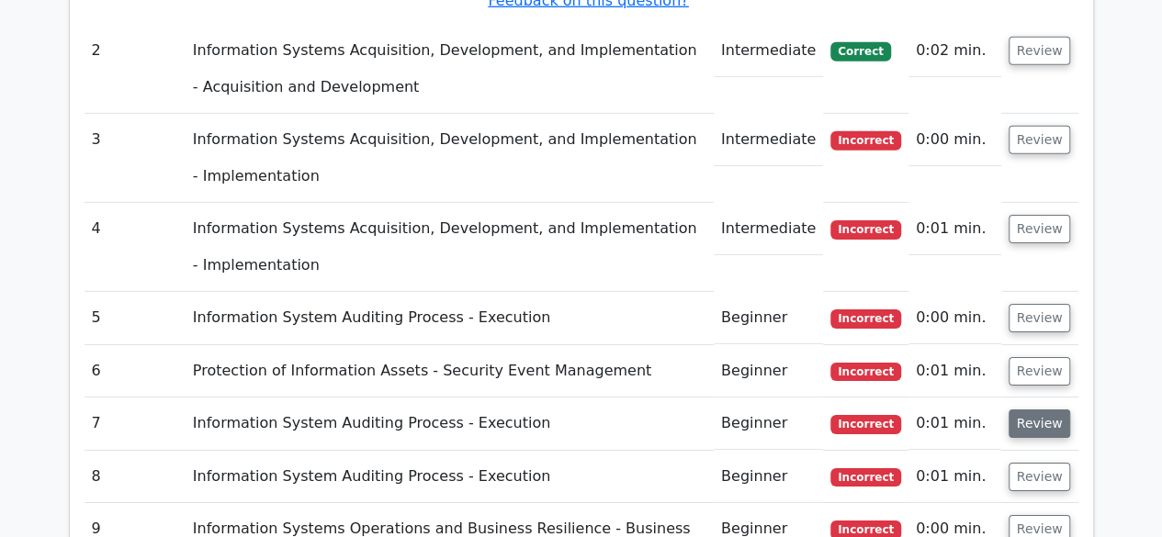
click at [1041, 410] on button "Review" at bounding box center [1040, 424] width 62 height 28
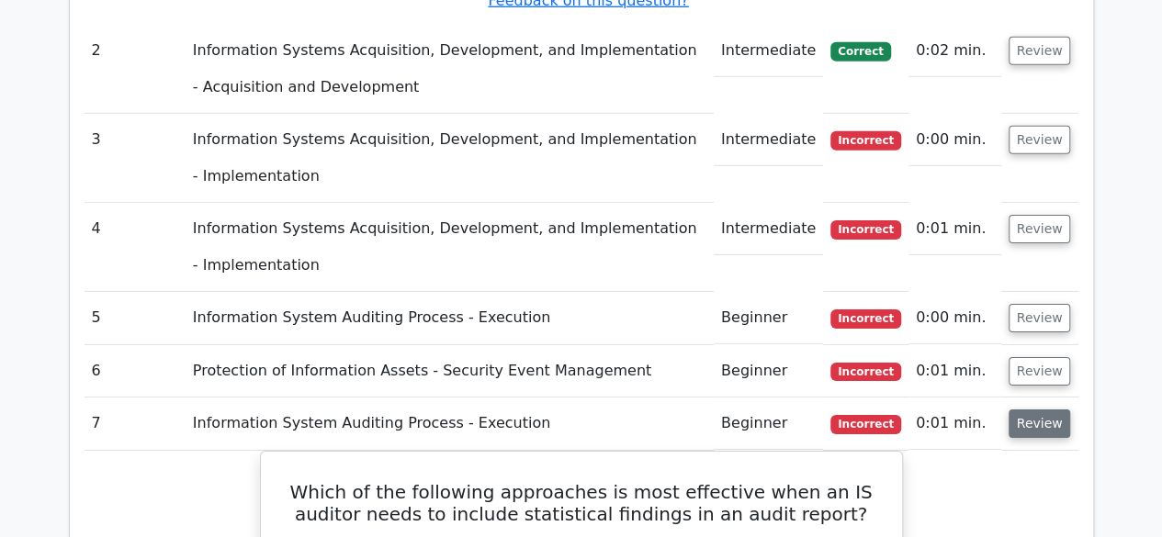
click at [1041, 410] on button "Review" at bounding box center [1040, 424] width 62 height 28
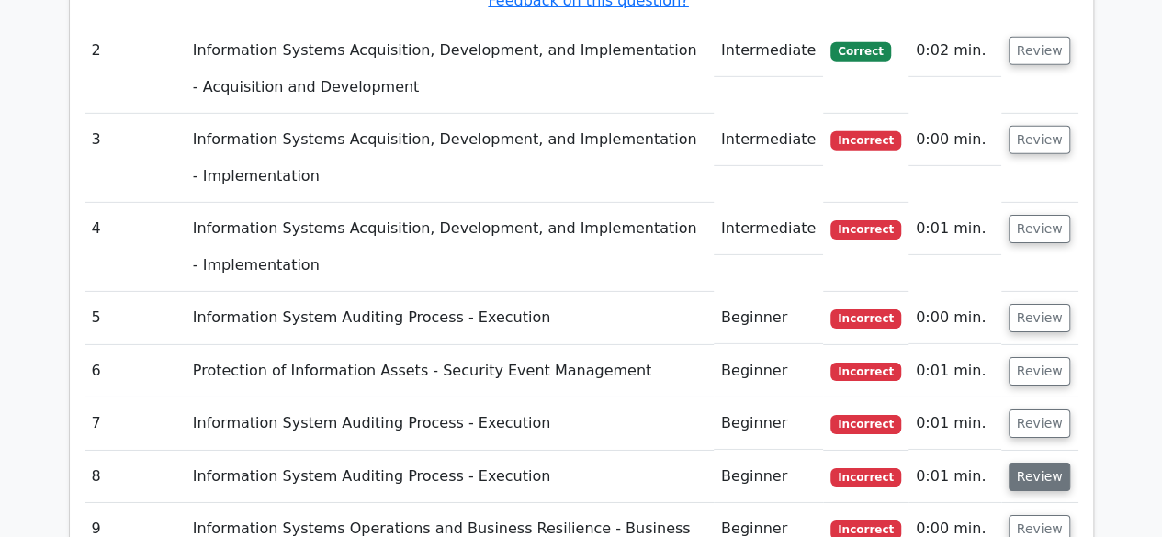
click at [1060, 463] on button "Review" at bounding box center [1040, 477] width 62 height 28
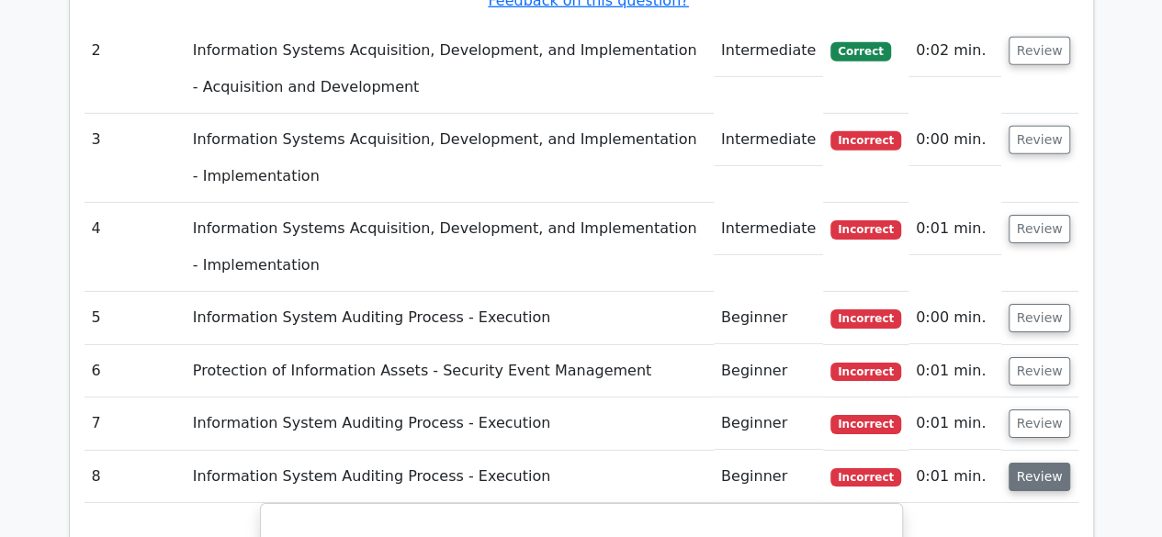
click at [1059, 463] on button "Review" at bounding box center [1040, 477] width 62 height 28
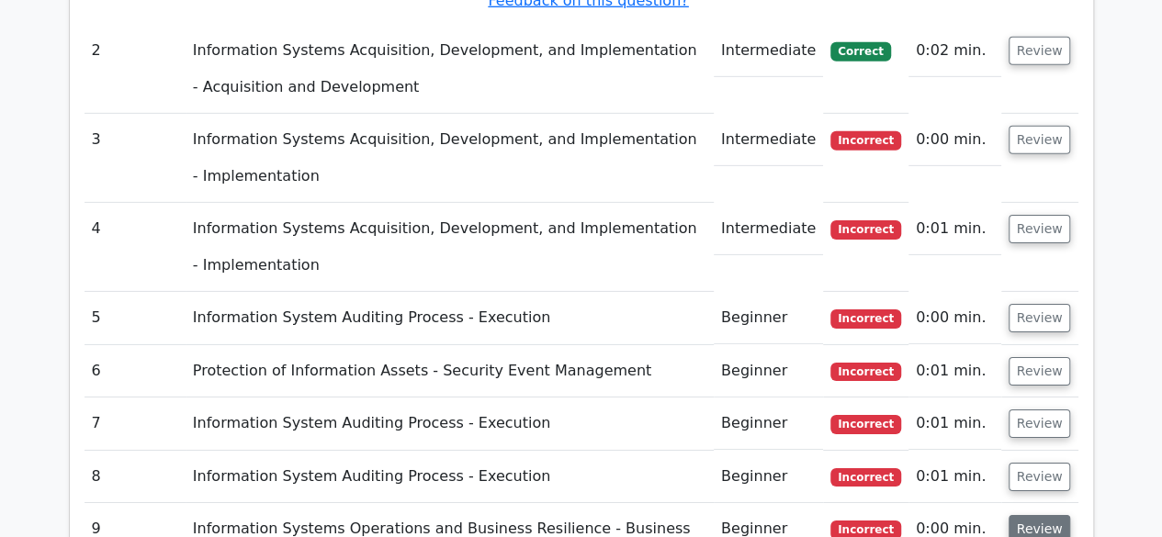
click at [1043, 515] on button "Review" at bounding box center [1040, 529] width 62 height 28
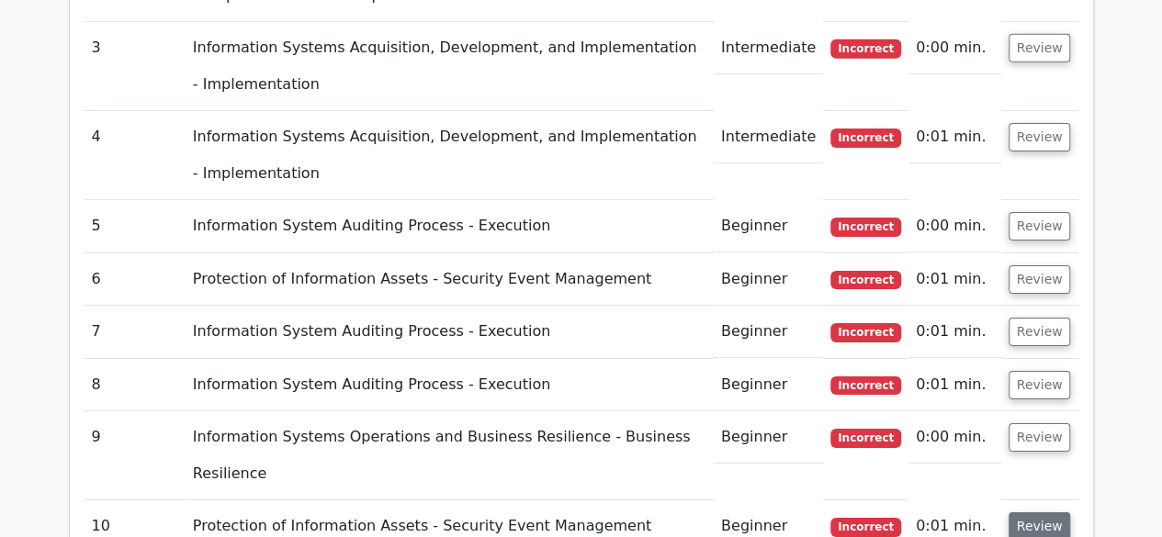
click at [1051, 513] on button "Review" at bounding box center [1040, 527] width 62 height 28
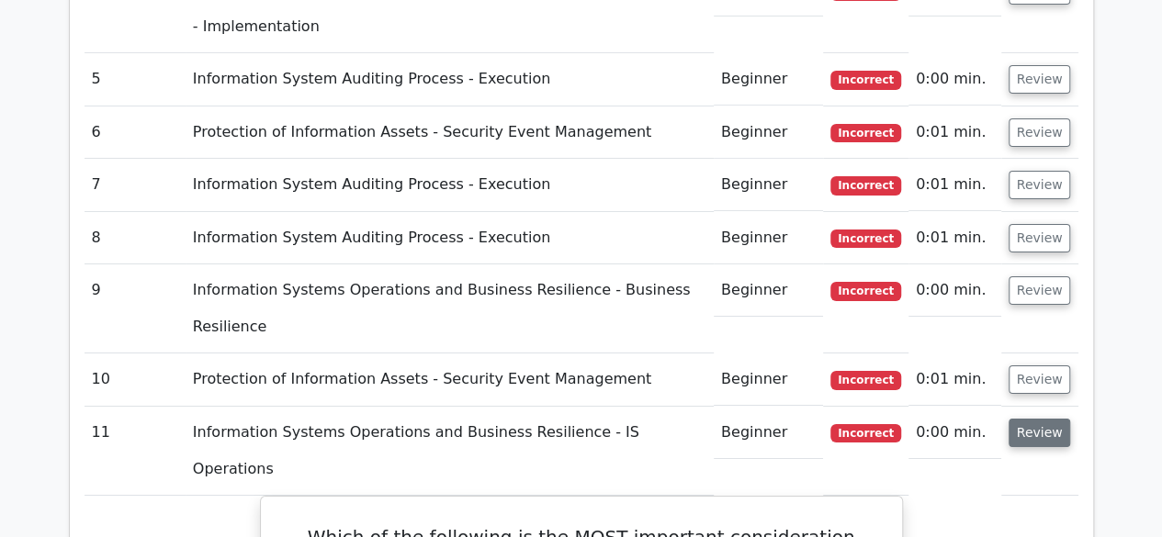
scroll to position [3124, 0]
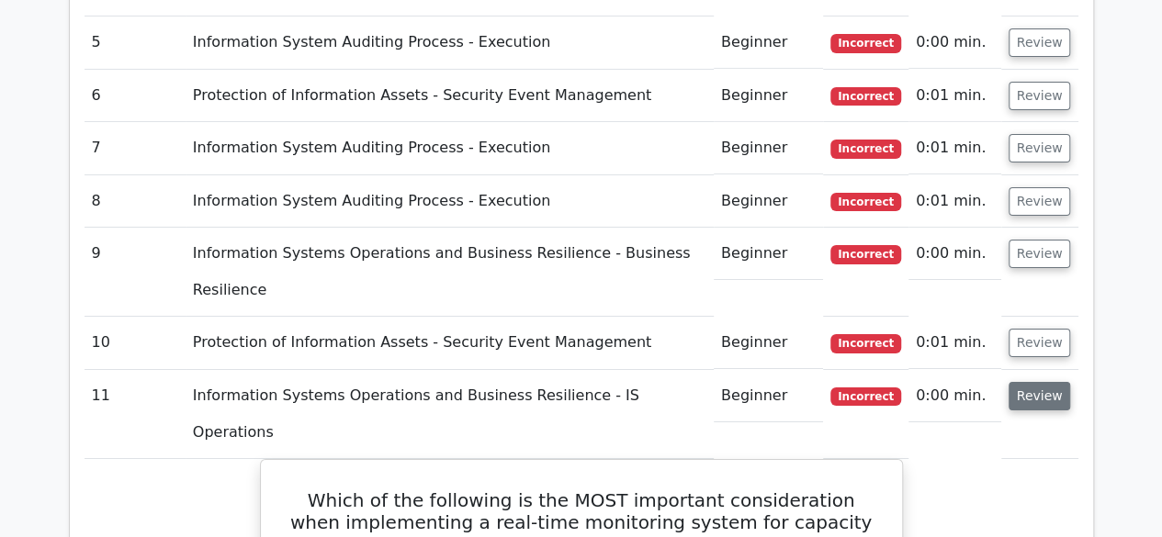
click at [1038, 382] on button "Review" at bounding box center [1040, 396] width 62 height 28
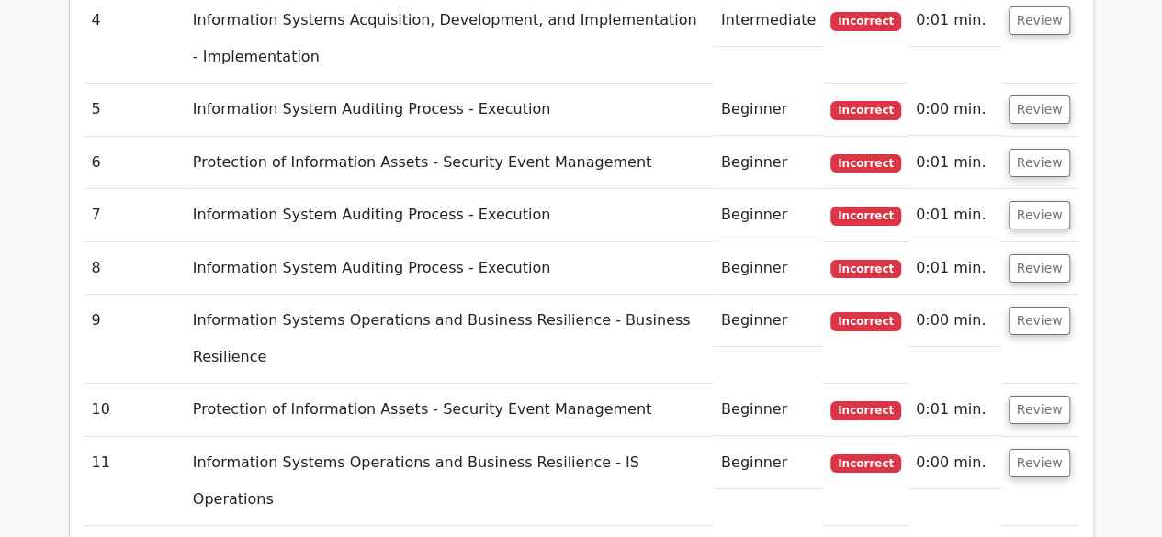
scroll to position [3032, 0]
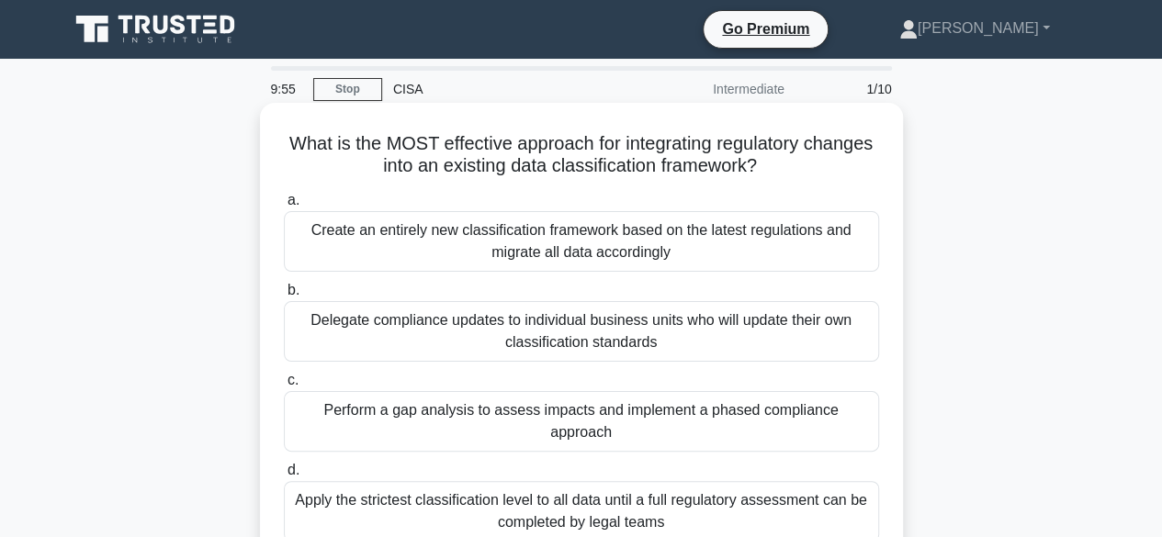
click at [404, 323] on div "Delegate compliance updates to individual business units who will update their …" at bounding box center [581, 331] width 595 height 61
click at [284, 297] on input "b. Delegate compliance updates to individual business units who will update the…" at bounding box center [284, 291] width 0 height 12
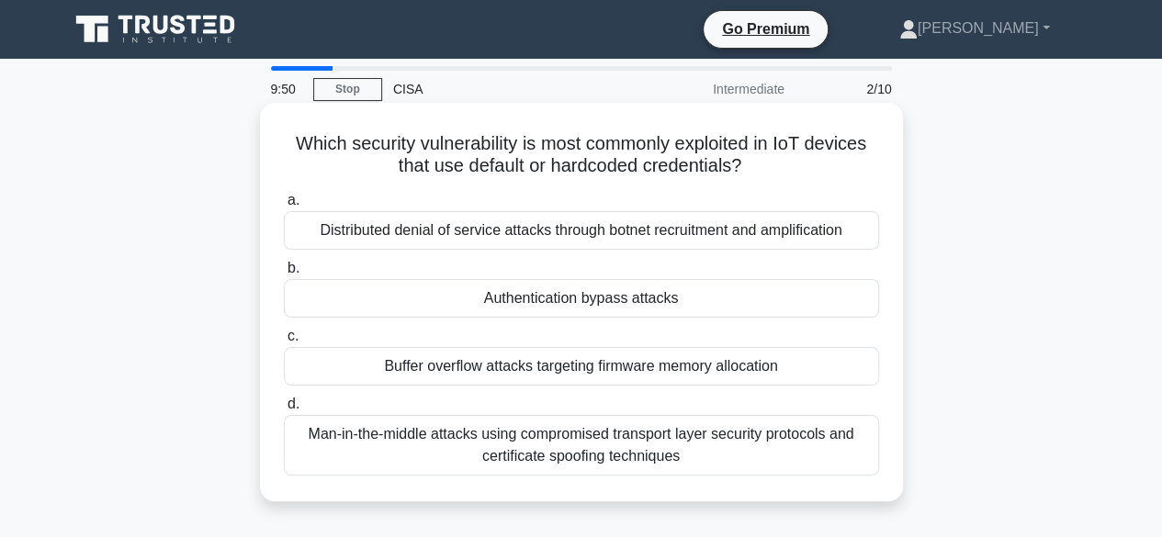
click at [390, 292] on div "Authentication bypass attacks" at bounding box center [581, 298] width 595 height 39
click at [284, 275] on input "b. Authentication bypass attacks" at bounding box center [284, 269] width 0 height 12
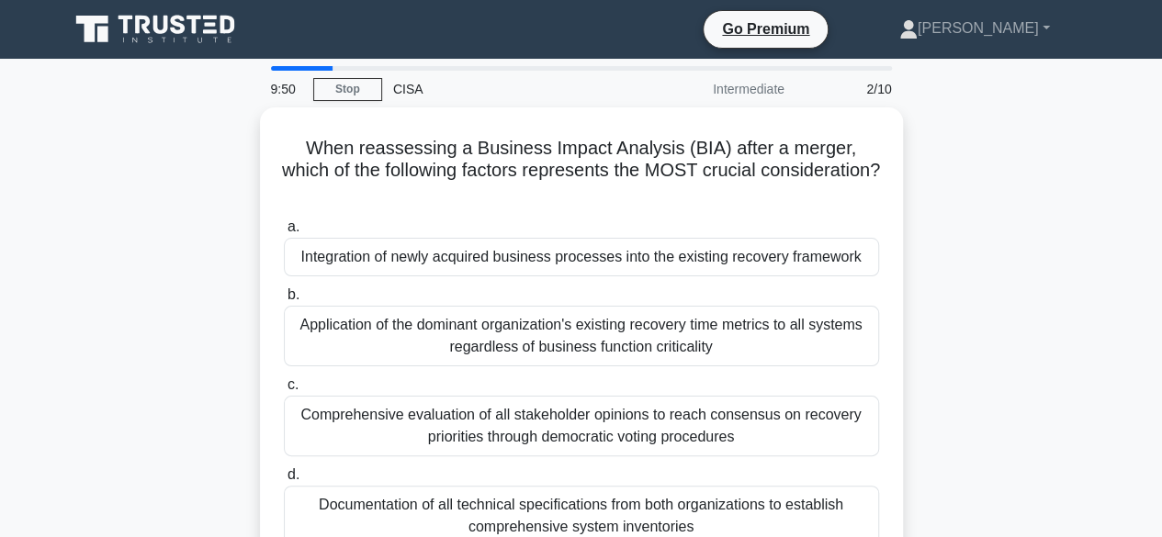
click at [390, 292] on label "b. Application of the dominant organization's existing recovery time metrics to…" at bounding box center [581, 325] width 595 height 83
click at [284, 292] on input "b. Application of the dominant organization's existing recovery time metrics to…" at bounding box center [284, 295] width 0 height 12
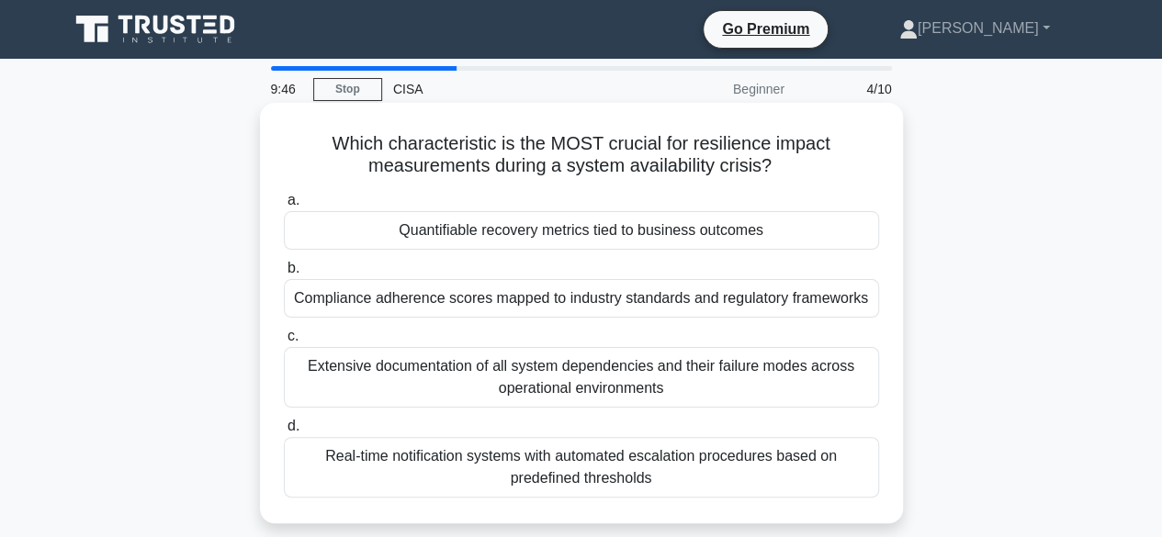
click at [369, 362] on div "Extensive documentation of all system dependencies and their failure modes acro…" at bounding box center [581, 377] width 595 height 61
click at [284, 343] on input "c. Extensive documentation of all system dependencies and their failure modes a…" at bounding box center [284, 337] width 0 height 12
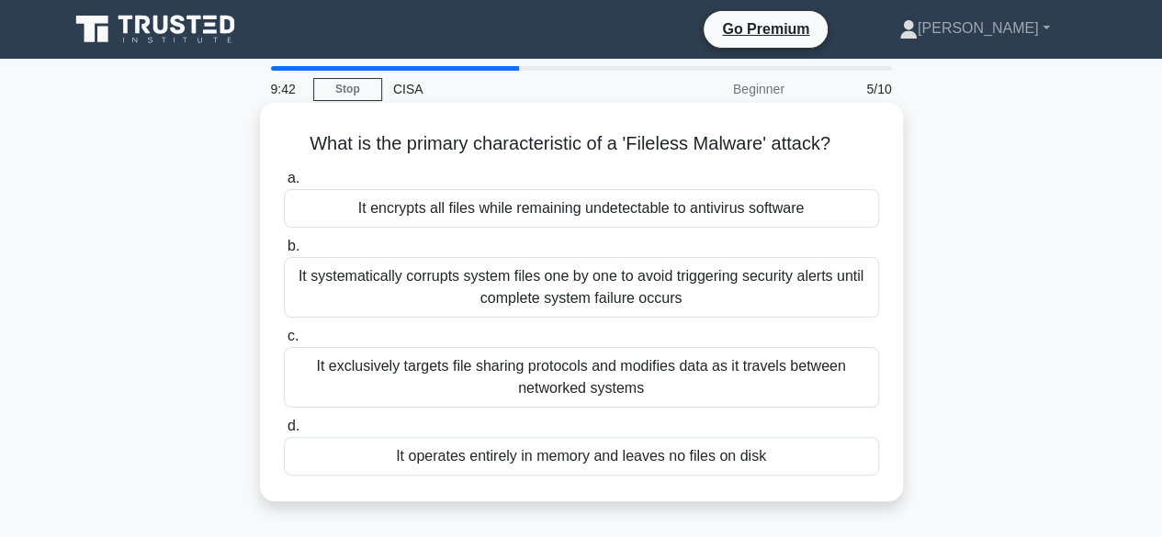
click at [348, 271] on div "It systematically corrupts system files one by one to avoid triggering security…" at bounding box center [581, 287] width 595 height 61
click at [284, 253] on input "b. It systematically corrupts system files one by one to avoid triggering secur…" at bounding box center [284, 247] width 0 height 12
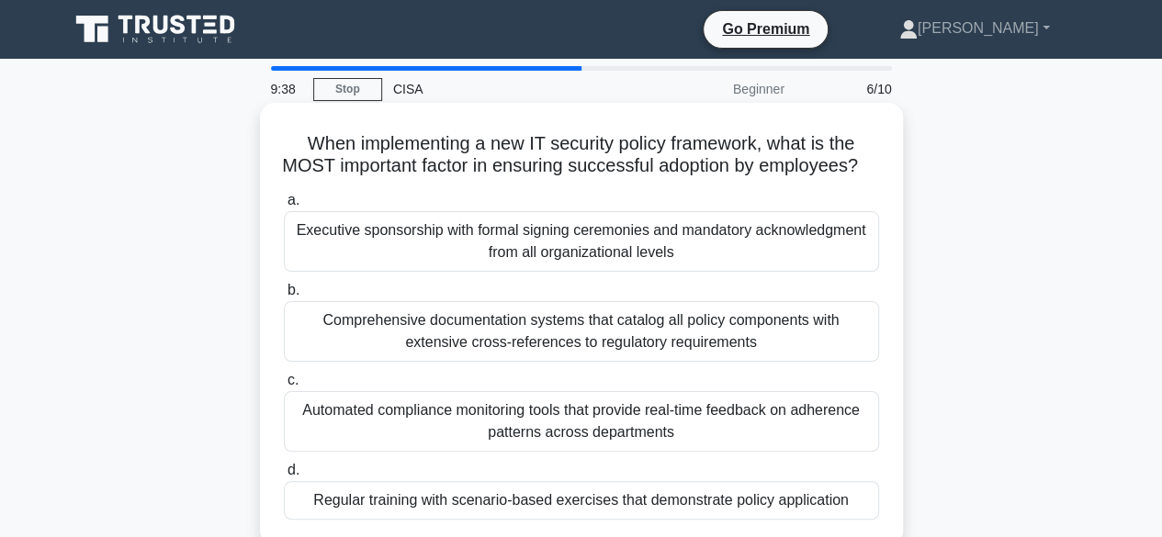
click at [327, 512] on div "Regular training with scenario-based exercises that demonstrate policy applicat…" at bounding box center [581, 500] width 595 height 39
click at [284, 477] on input "d. Regular training with scenario-based exercises that demonstrate policy appli…" at bounding box center [284, 471] width 0 height 12
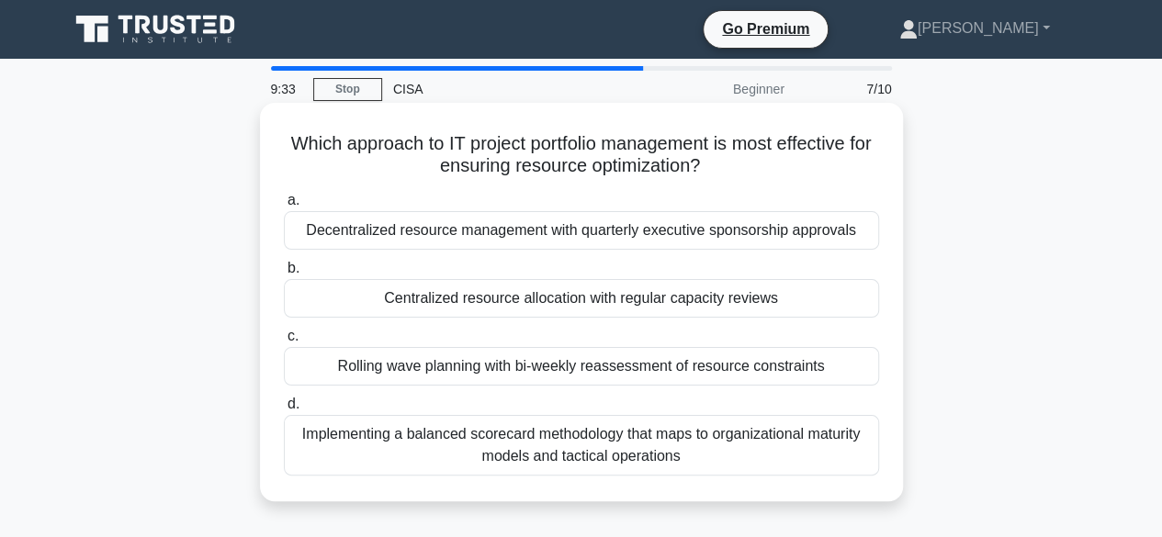
click at [344, 277] on label "b. Centralized resource allocation with regular capacity reviews" at bounding box center [581, 287] width 595 height 61
click at [284, 275] on input "b. Centralized resource allocation with regular capacity reviews" at bounding box center [284, 269] width 0 height 12
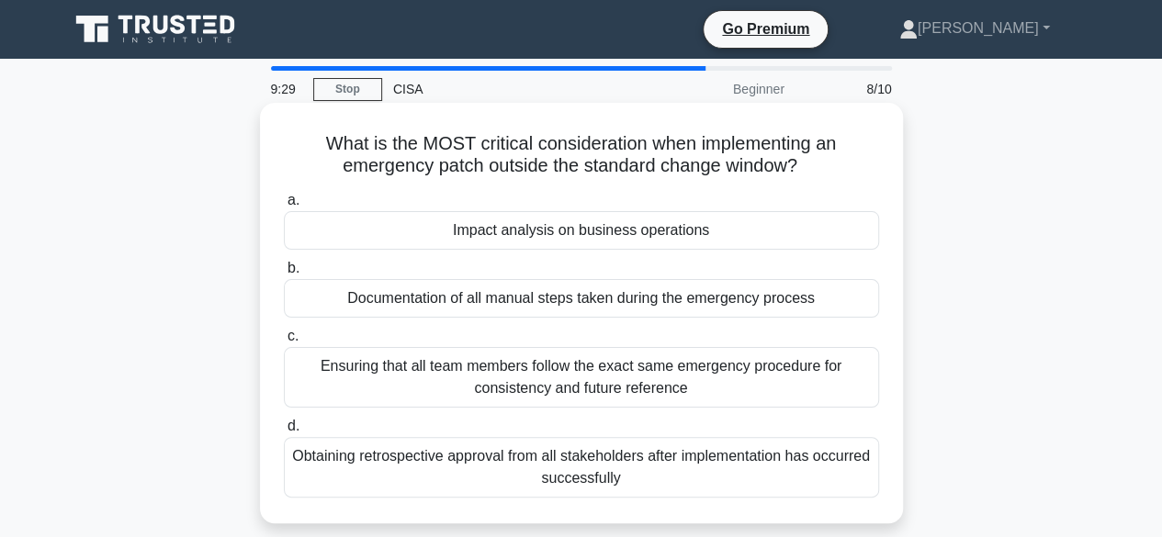
click at [356, 363] on div "Ensuring that all team members follow the exact same emergency procedure for co…" at bounding box center [581, 377] width 595 height 61
click at [284, 343] on input "c. Ensuring that all team members follow the exact same emergency procedure for…" at bounding box center [284, 337] width 0 height 12
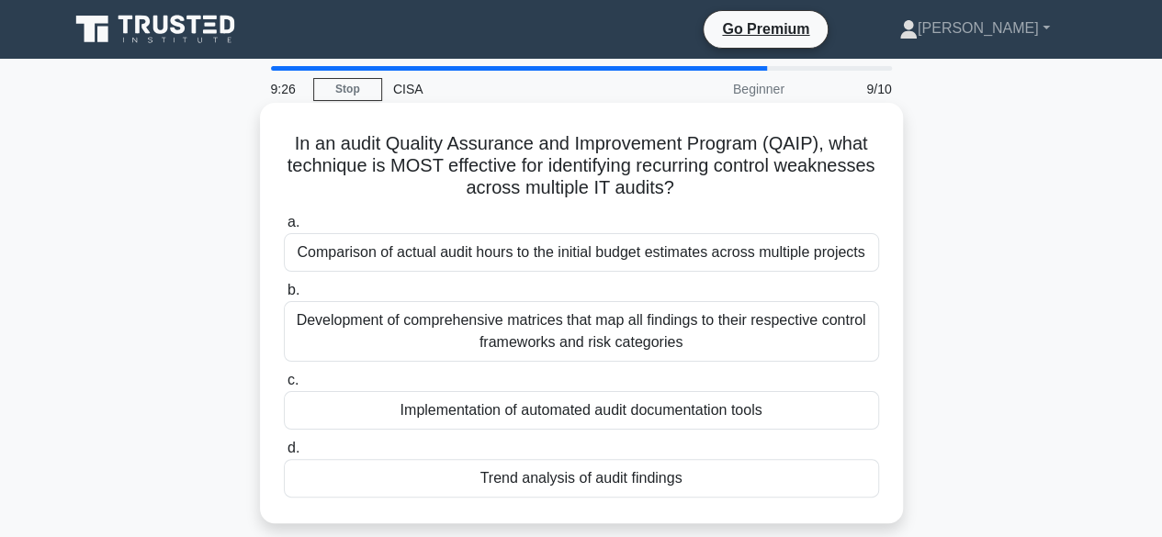
click at [358, 243] on div "Comparison of actual audit hours to the initial budget estimates across multipl…" at bounding box center [581, 252] width 595 height 39
click at [284, 229] on input "a. Comparison of actual audit hours to the initial budget estimates across mult…" at bounding box center [284, 223] width 0 height 12
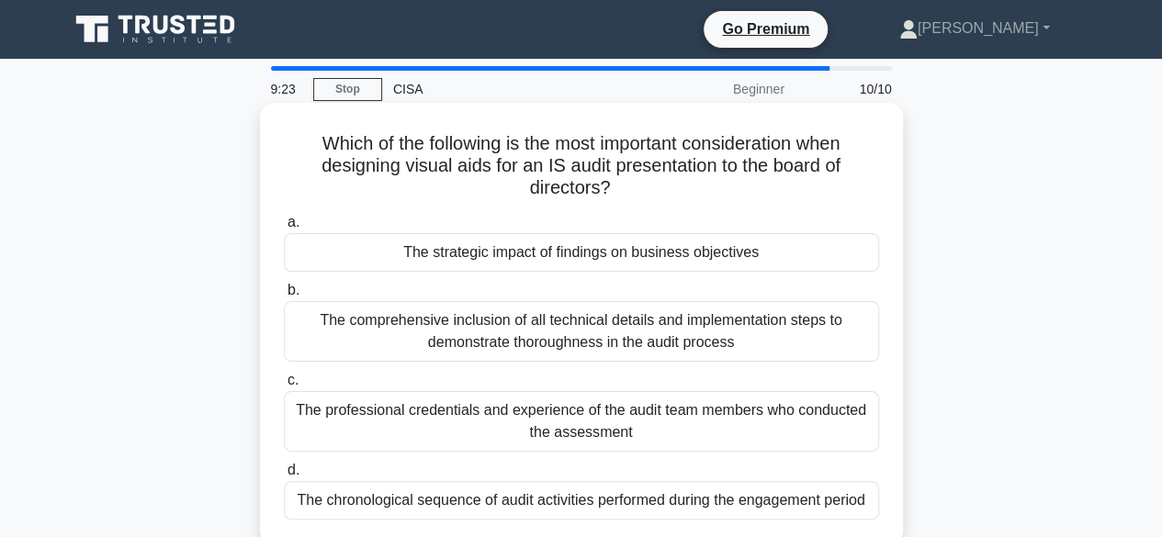
click at [344, 247] on div "The strategic impact of findings on business objectives" at bounding box center [581, 252] width 595 height 39
click at [284, 229] on input "a. The strategic impact of findings on business objectives" at bounding box center [284, 223] width 0 height 12
